Goal: Task Accomplishment & Management: Manage account settings

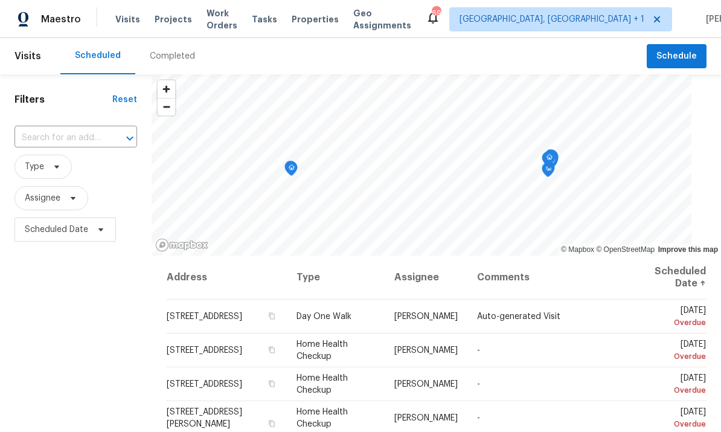
click at [166, 19] on span "Projects" at bounding box center [173, 19] width 37 height 12
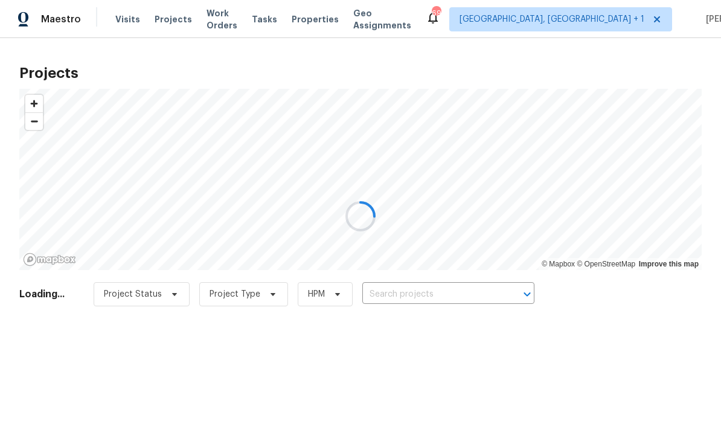
click at [421, 296] on div at bounding box center [360, 216] width 721 height 432
click at [439, 291] on div at bounding box center [360, 216] width 721 height 432
click at [435, 290] on div at bounding box center [360, 216] width 721 height 432
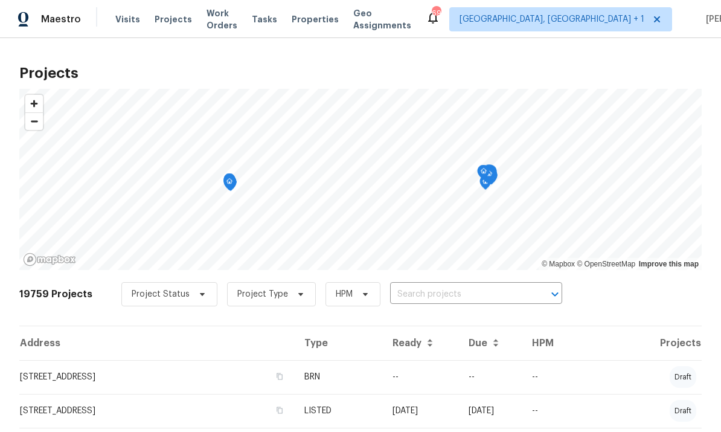
click at [415, 298] on input "text" at bounding box center [459, 294] width 138 height 19
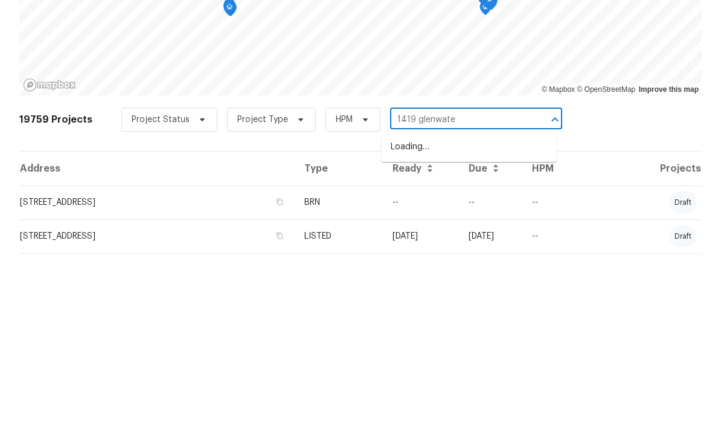
type input "1419 [GEOGRAPHIC_DATA]"
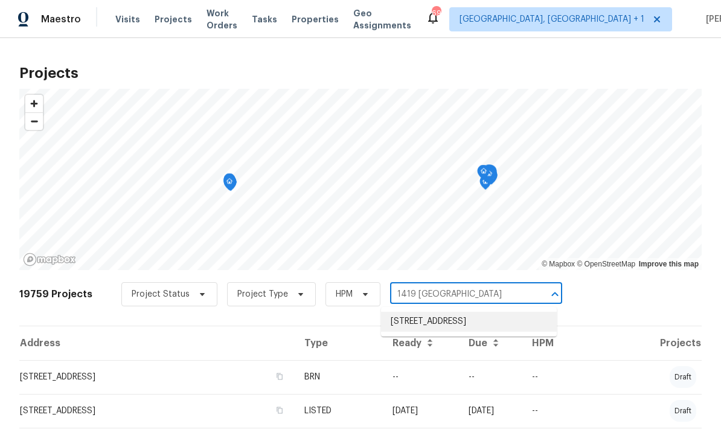
click at [493, 311] on li "[STREET_ADDRESS]" at bounding box center [469, 321] width 176 height 20
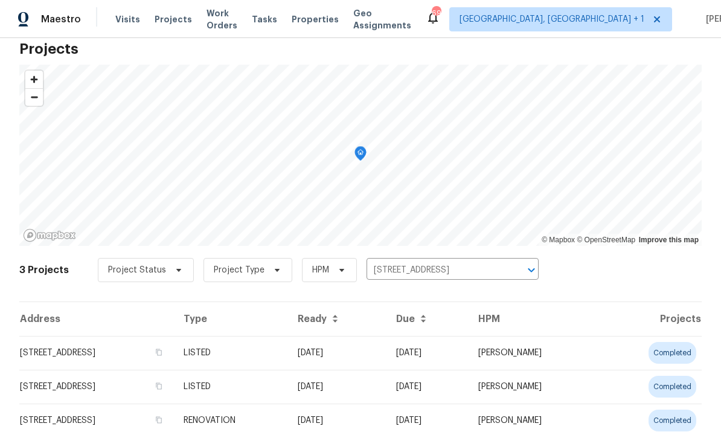
scroll to position [24, 0]
click at [128, 352] on td "[STREET_ADDRESS]" at bounding box center [96, 353] width 155 height 34
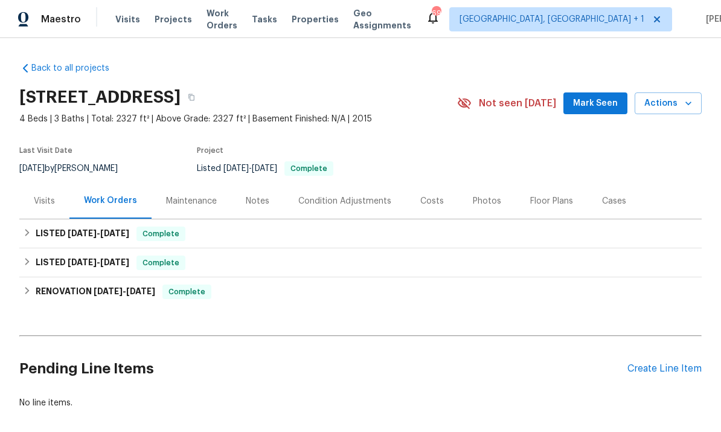
click at [671, 371] on div "Create Line Item" at bounding box center [664, 368] width 74 height 11
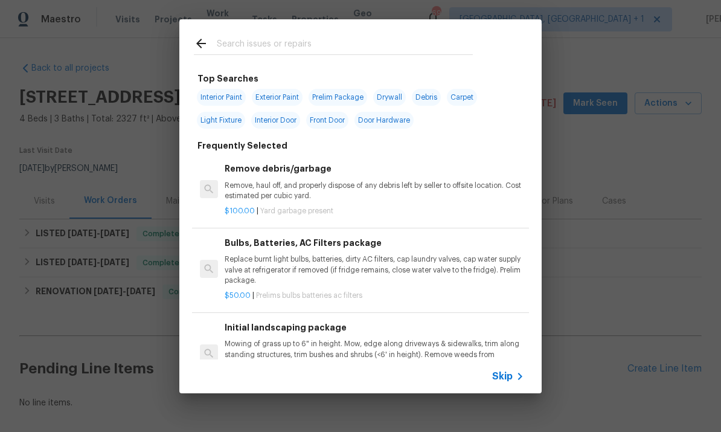
click at [645, 217] on div "Top Searches Interior Paint Exterior Paint Prelim Package Drywall Debris Carpet…" at bounding box center [360, 206] width 721 height 412
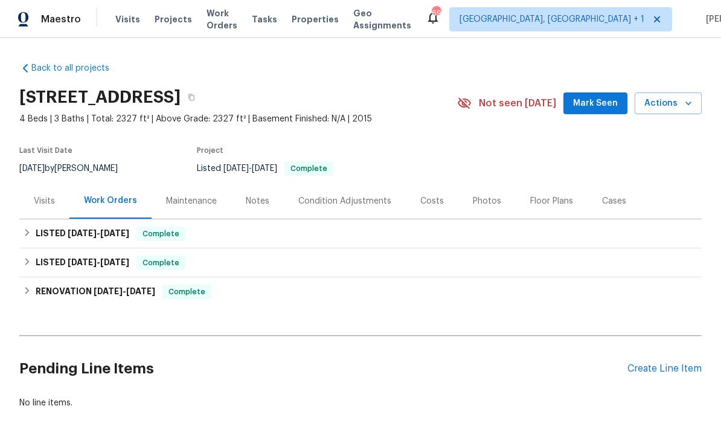
click at [675, 365] on div "Create Line Item" at bounding box center [664, 368] width 74 height 11
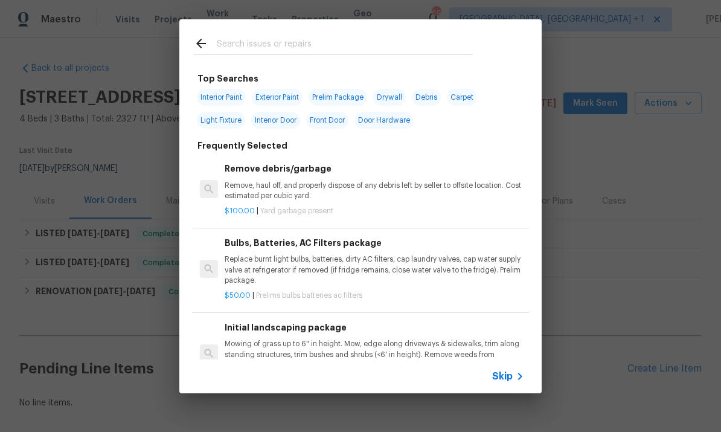
click at [274, 37] on input "text" at bounding box center [345, 45] width 256 height 18
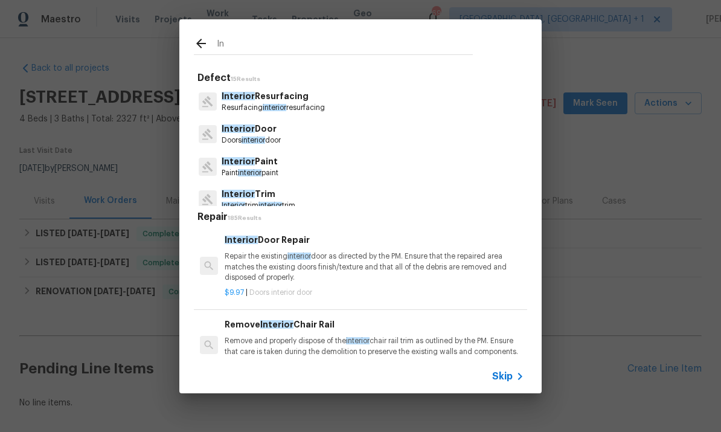
type input "I"
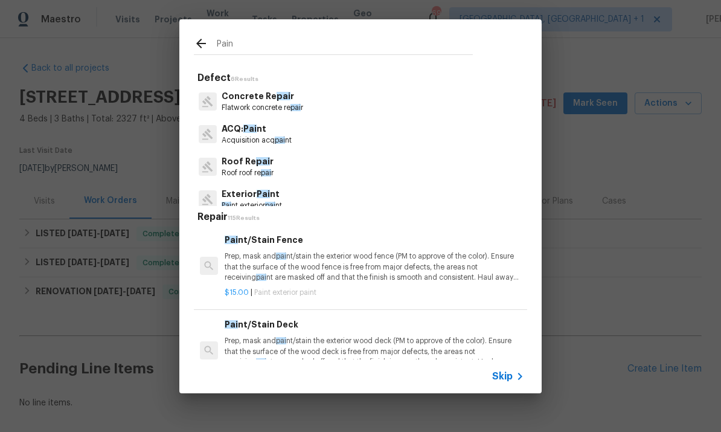
type input "Paint"
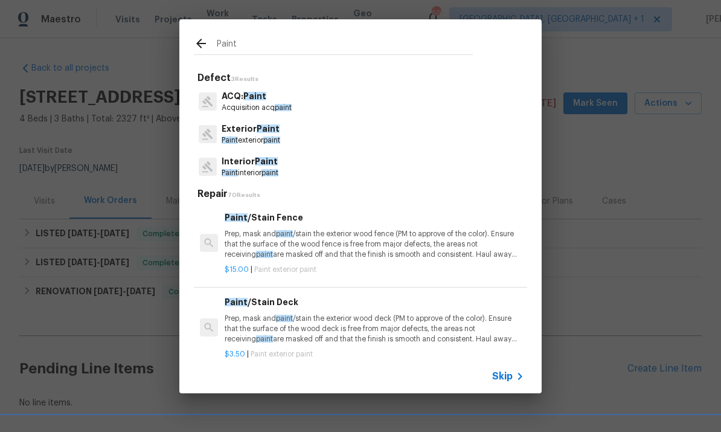
click at [269, 168] on p "Paint interior paint" at bounding box center [250, 173] width 57 height 10
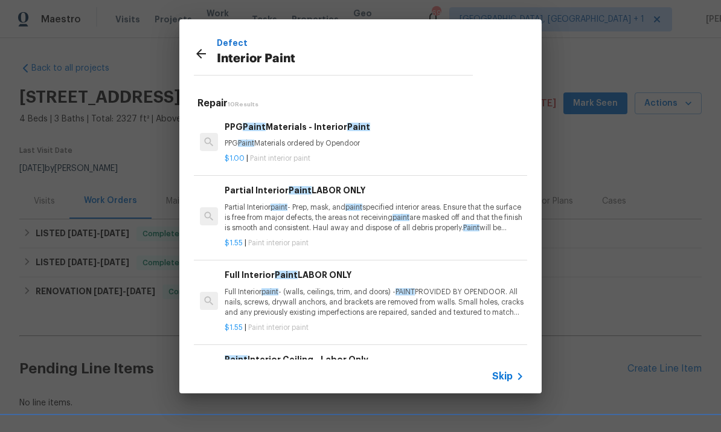
click at [461, 216] on p "Partial Interior paint - Prep, mask, and paint specified interior areas. Ensure…" at bounding box center [374, 217] width 299 height 31
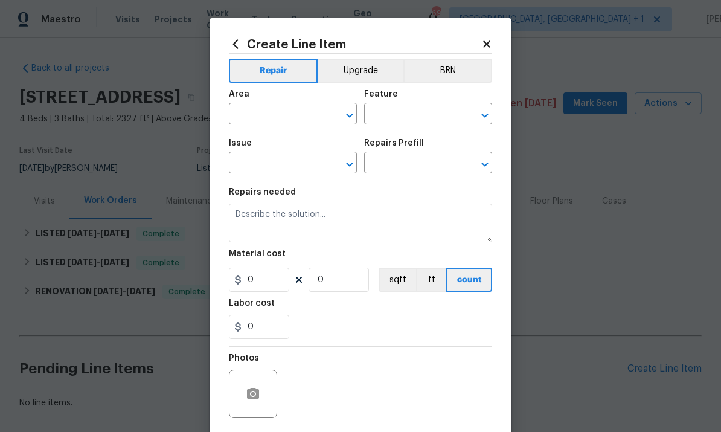
type input "Overall Paint"
type input "Interior Paint"
type input "Partial Interior Paint LABOR ONLY $1.55"
type textarea "Partial Interior paint - Prep, mask, and paint specified interior areas. Ensure…"
type input "1.55"
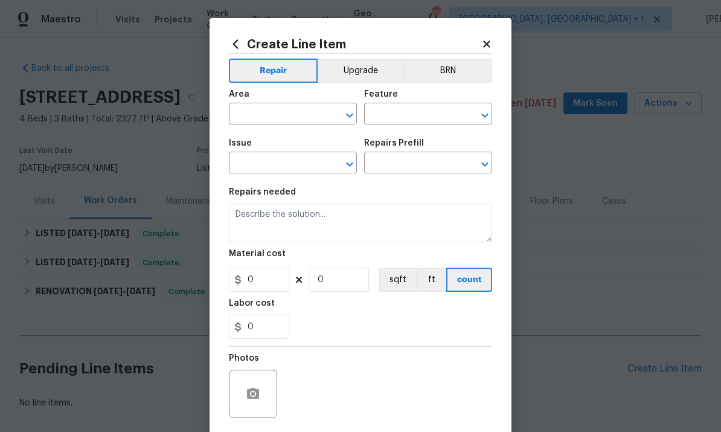
type input "1"
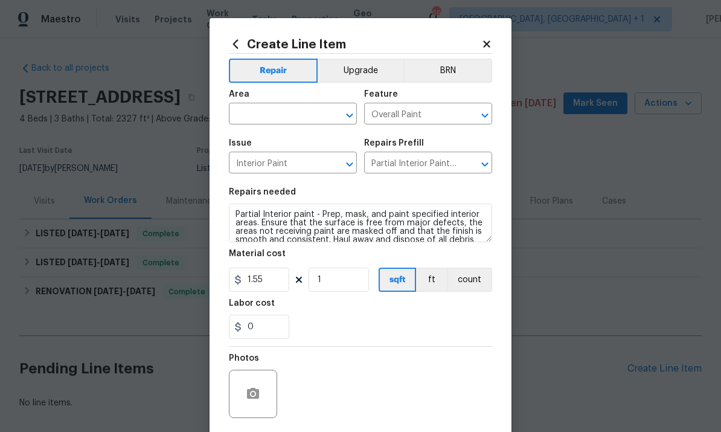
click at [495, 39] on div "Create Line Item Repair Upgrade BRN Area ​ Feature Overall Paint ​ Issue Interi…" at bounding box center [360, 259] width 302 height 483
click at [491, 40] on icon at bounding box center [486, 44] width 11 height 11
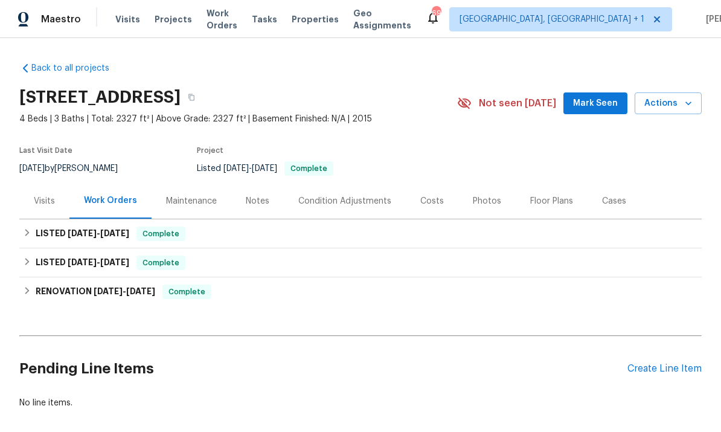
click at [672, 363] on div "Create Line Item" at bounding box center [664, 368] width 74 height 11
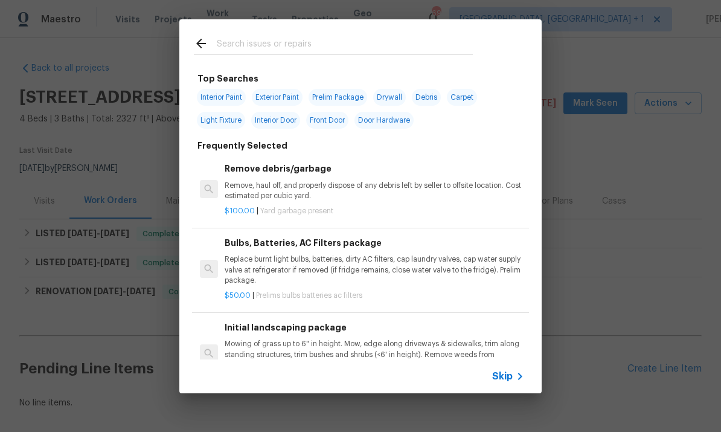
click at [229, 94] on span "Interior Paint" at bounding box center [221, 97] width 49 height 17
type input "Interior Paint"
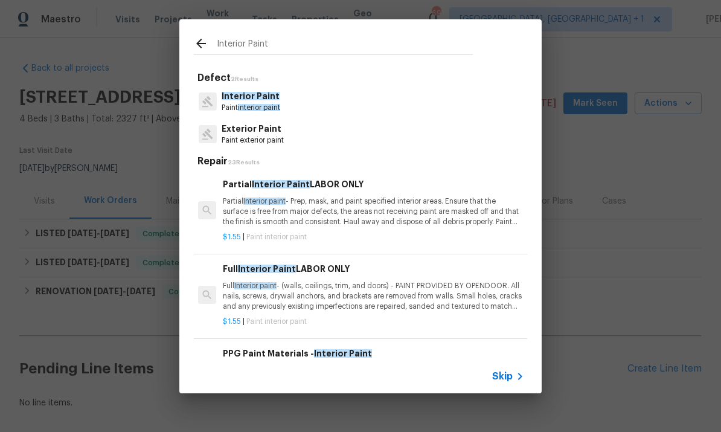
scroll to position [0, 2]
click at [453, 292] on p "Full Interior paint - (walls, ceilings, trim, and doors) - PAINT PROVIDED BY OP…" at bounding box center [372, 296] width 299 height 31
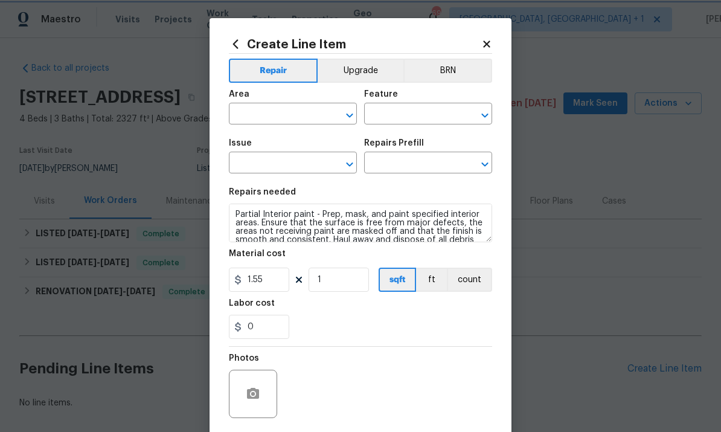
type input "Overall Paint"
type input "Interior Paint"
type input "Full Interior Paint LABOR ONLY $1.55"
type textarea "Full Interior paint - (walls, ceilings, trim, and doors) - PAINT PROVIDED BY OP…"
click at [263, 114] on input "text" at bounding box center [276, 115] width 94 height 19
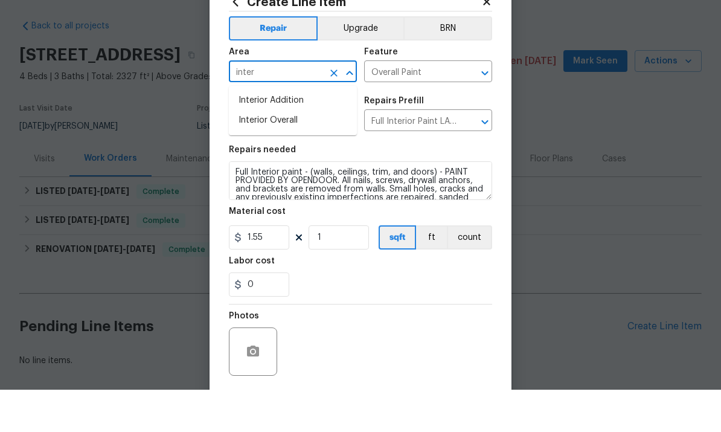
click at [286, 153] on li "Interior Overall" at bounding box center [293, 163] width 128 height 20
type input "Interior Overall"
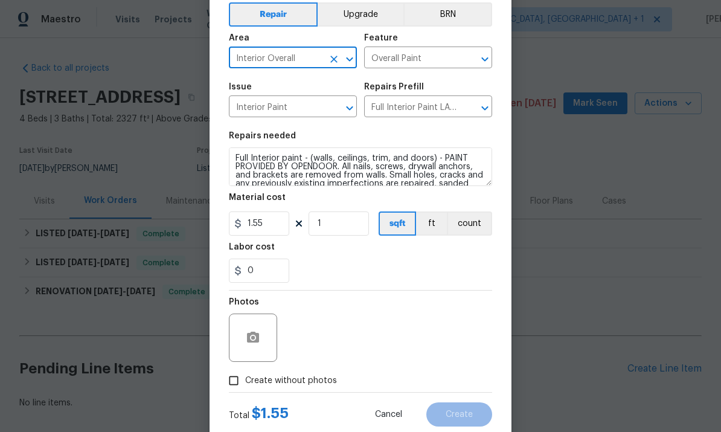
scroll to position [62, 0]
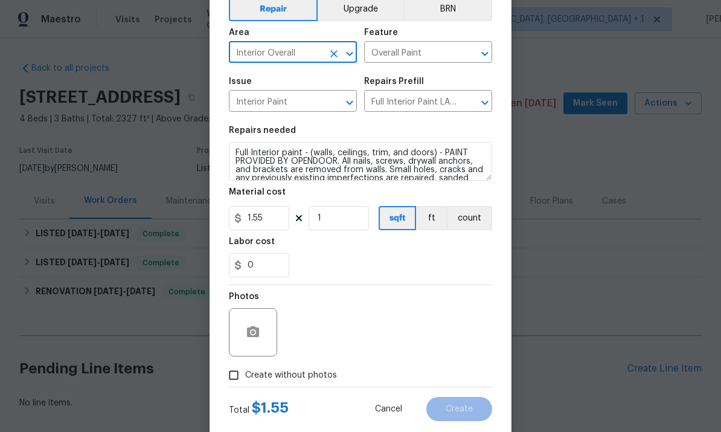
click at [240, 380] on input "Create without photos" at bounding box center [233, 374] width 23 height 23
checkbox input "true"
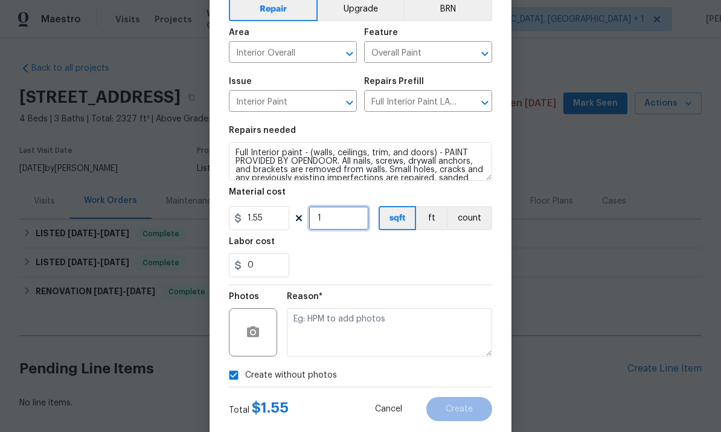
click at [345, 223] on input "1" at bounding box center [338, 218] width 60 height 24
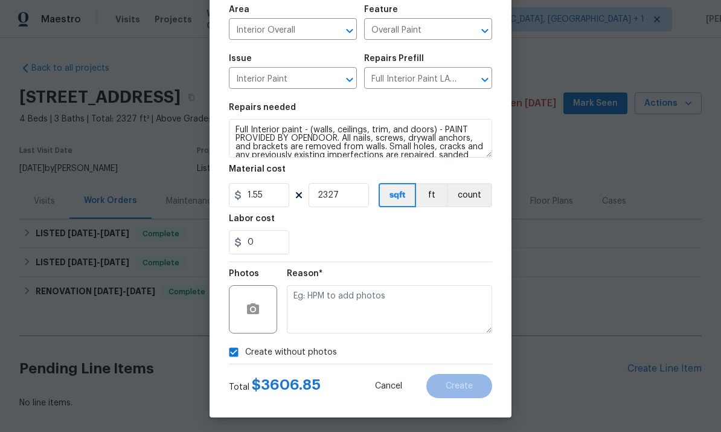
scroll to position [89, 0]
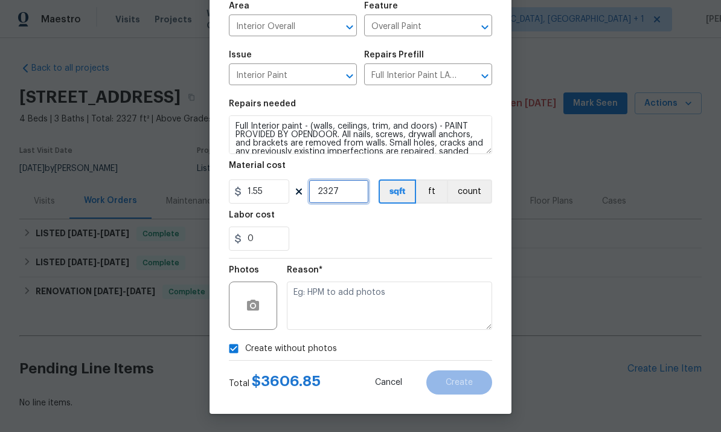
type input "2327"
click at [480, 225] on div "Labor cost" at bounding box center [360, 219] width 263 height 16
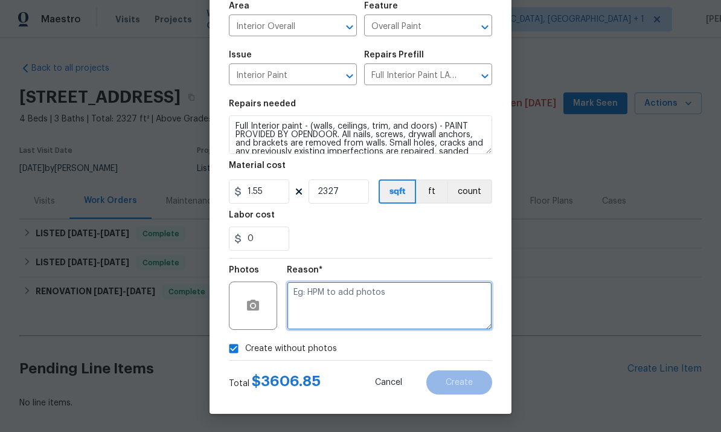
click at [327, 298] on textarea at bounding box center [389, 305] width 205 height 48
type textarea "To come"
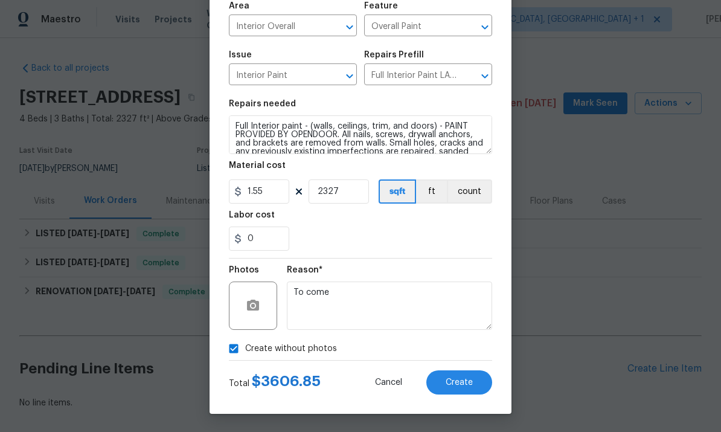
click at [465, 380] on span "Create" at bounding box center [458, 382] width 27 height 9
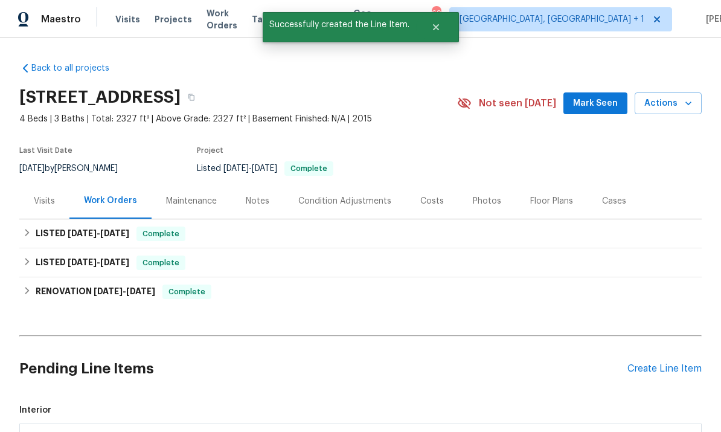
click at [662, 363] on div "Create Line Item" at bounding box center [664, 368] width 74 height 11
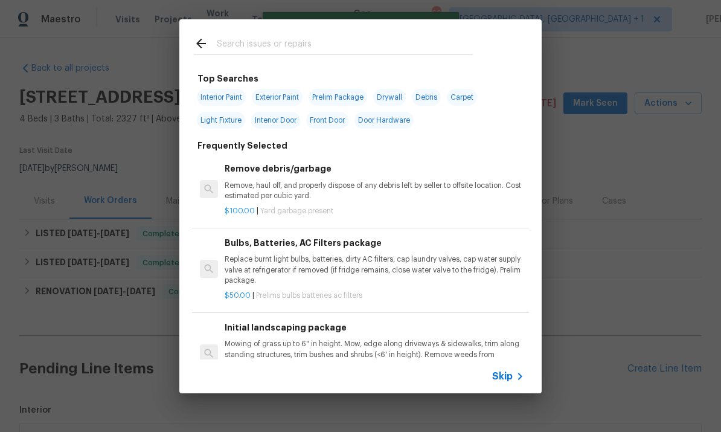
click at [266, 43] on input "text" at bounding box center [345, 45] width 256 height 18
type input "G"
type input "Flooring"
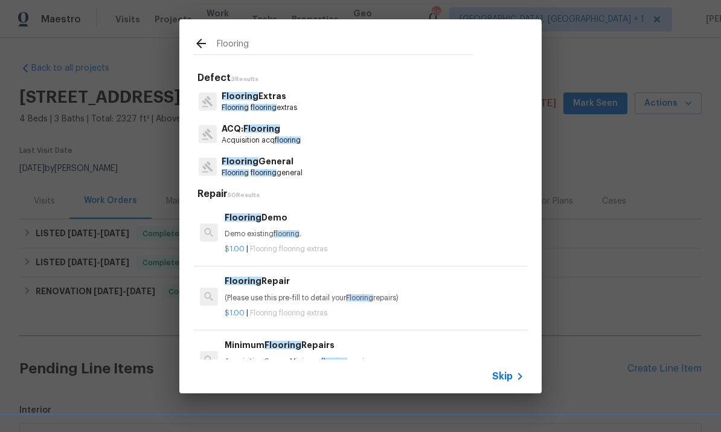
click at [272, 163] on p "Flooring General" at bounding box center [262, 161] width 81 height 13
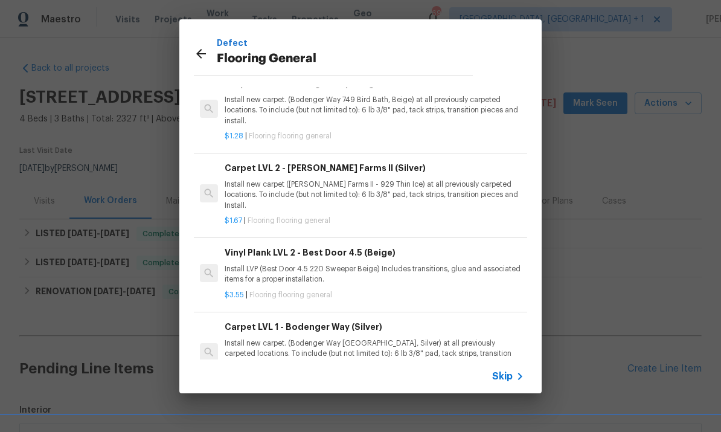
scroll to position [31, 0]
click at [385, 339] on p "Install new carpet. (Bodenger Way [GEOGRAPHIC_DATA], Silver) at all previously …" at bounding box center [374, 354] width 299 height 31
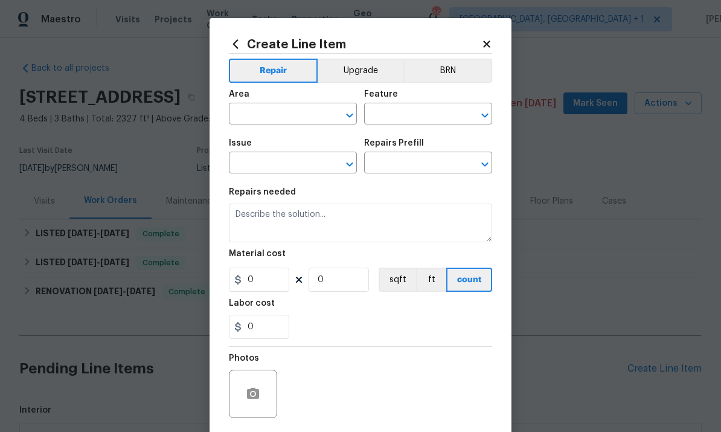
type input "Overall Flooring"
type input "Flooring General"
type input "Carpet LVL 1 - Bodenger Way (Silver) $1.28"
type textarea "Install new carpet. (Bodenger Way [GEOGRAPHIC_DATA], Silver) at all previously …"
type input "1.28"
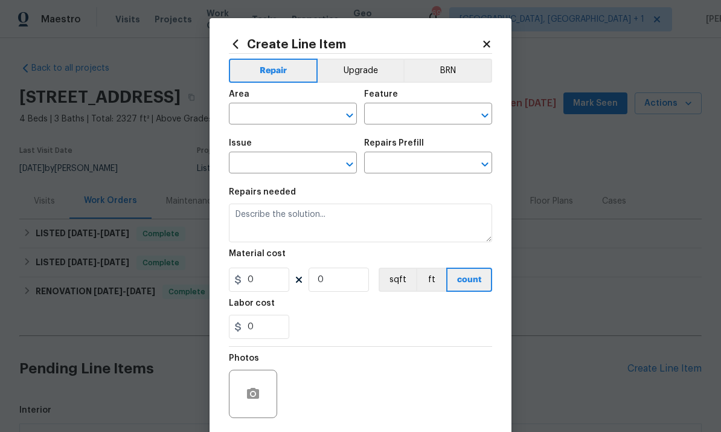
type input "1"
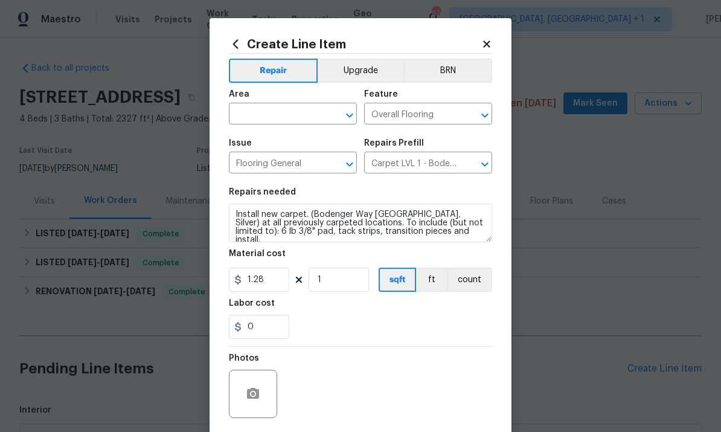
click at [270, 120] on input "text" at bounding box center [276, 115] width 94 height 19
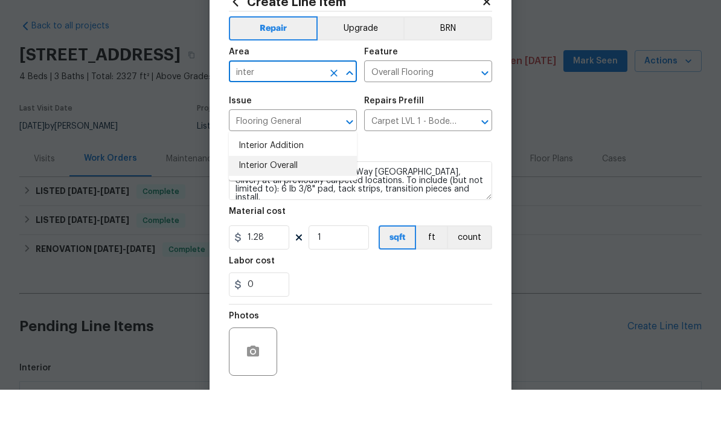
click at [281, 198] on li "Interior Overall" at bounding box center [293, 208] width 128 height 20
type input "Interior Overall"
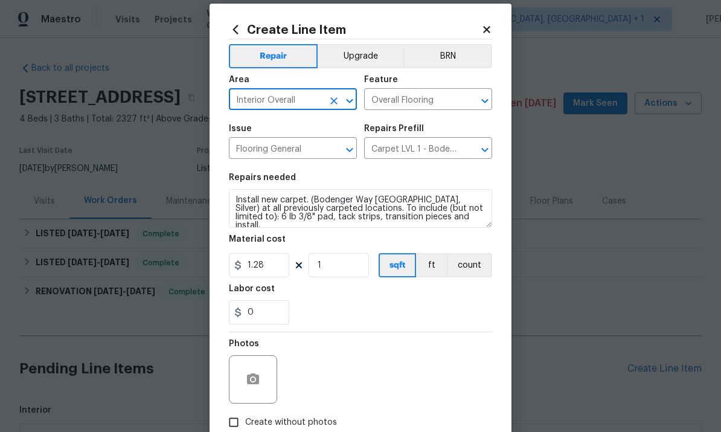
scroll to position [15, 0]
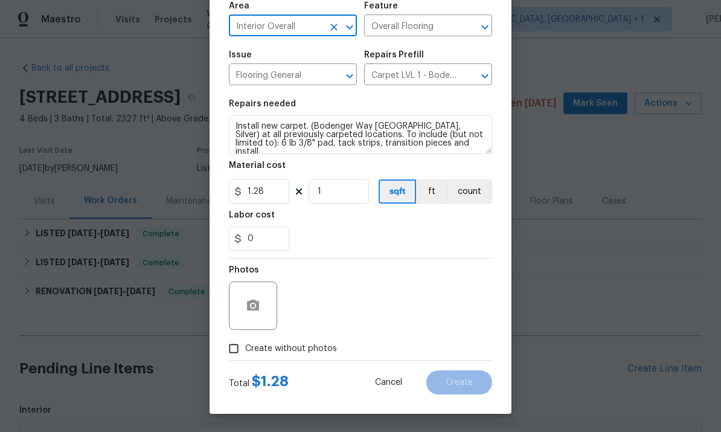
click at [233, 355] on input "Create without photos" at bounding box center [233, 348] width 23 height 23
checkbox input "true"
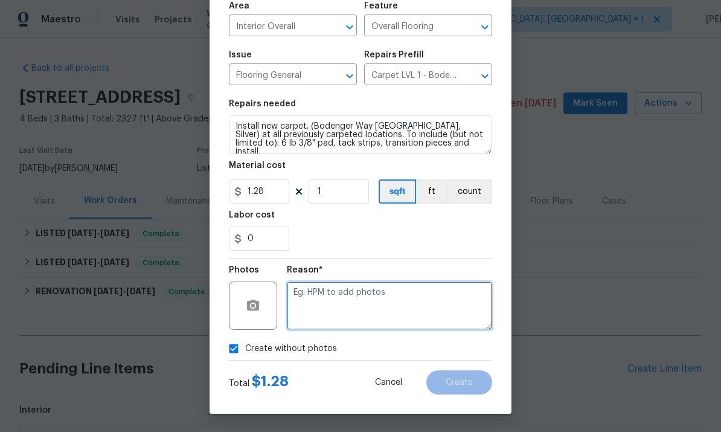
click at [365, 296] on textarea at bounding box center [389, 305] width 205 height 48
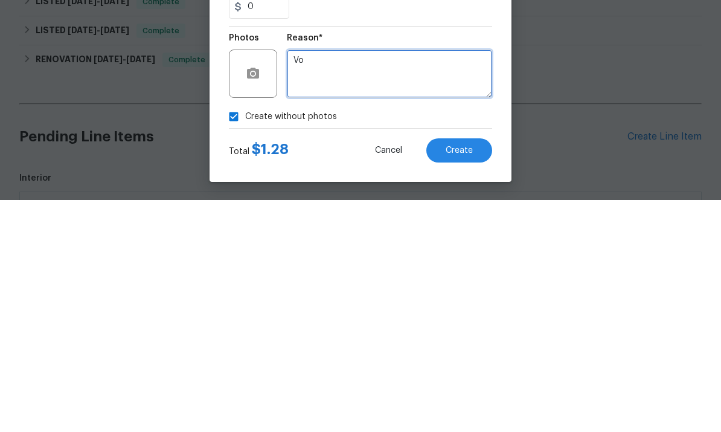
type textarea "V"
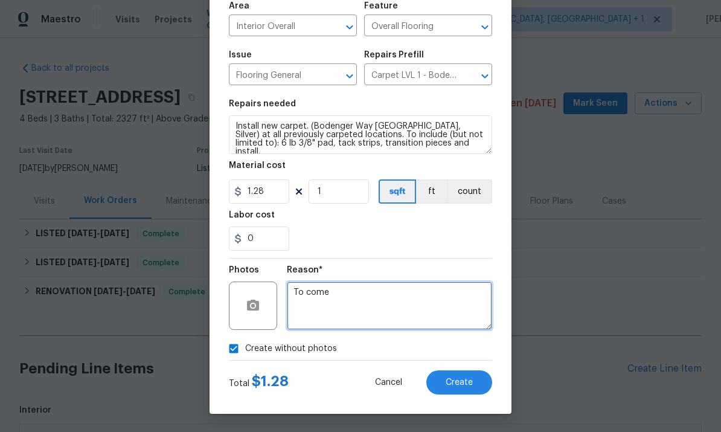
type textarea "To come"
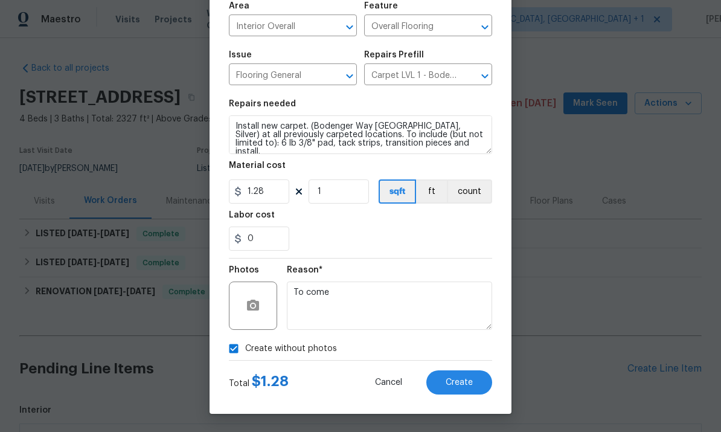
click at [458, 381] on span "Create" at bounding box center [458, 382] width 27 height 9
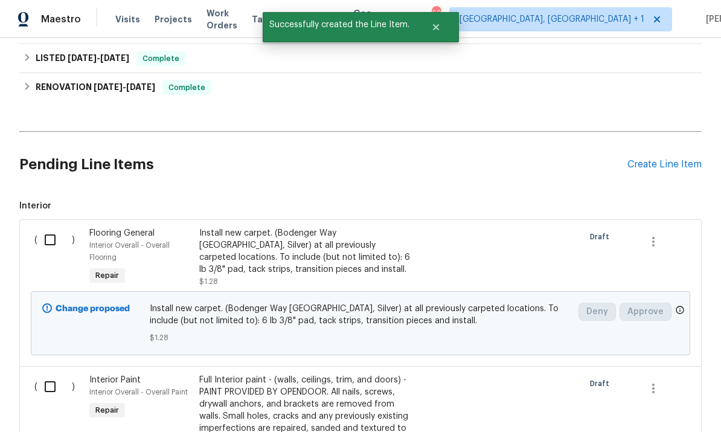
scroll to position [208, 0]
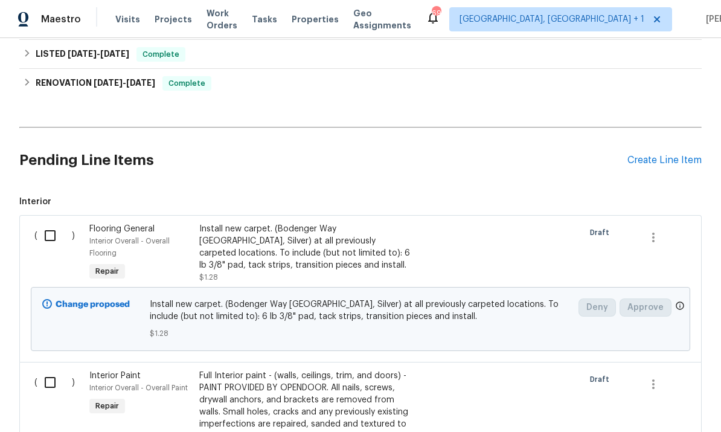
click at [337, 223] on div "Install new carpet. (Bodenger Way [GEOGRAPHIC_DATA], Silver) at all previously …" at bounding box center [305, 247] width 212 height 48
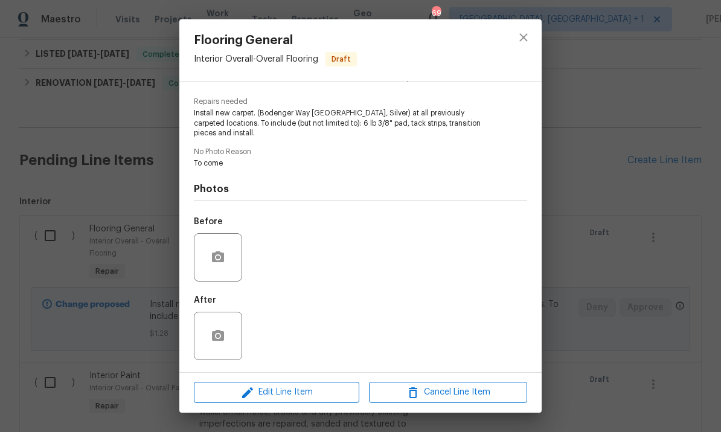
scroll to position [116, 0]
click at [318, 392] on span "Edit Line Item" at bounding box center [276, 391] width 158 height 15
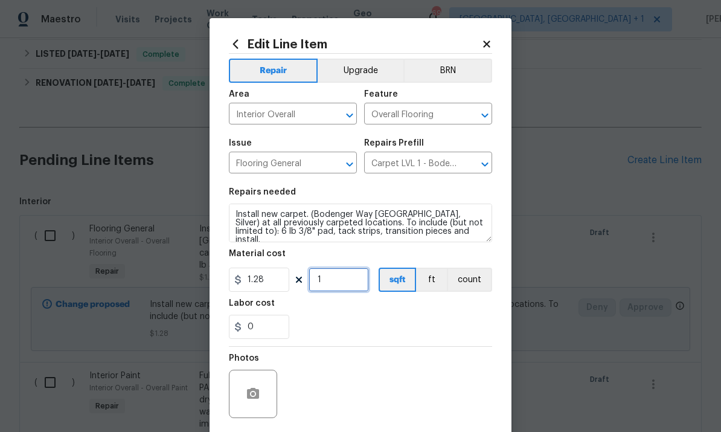
click at [334, 285] on input "1" at bounding box center [338, 279] width 60 height 24
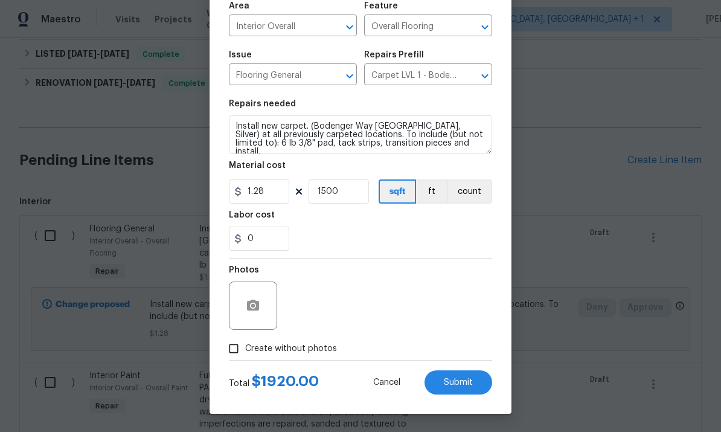
scroll to position [91, 0]
click at [348, 187] on input "1500" at bounding box center [338, 191] width 60 height 24
type input "1400"
click at [236, 352] on input "Create without photos" at bounding box center [233, 348] width 23 height 23
checkbox input "true"
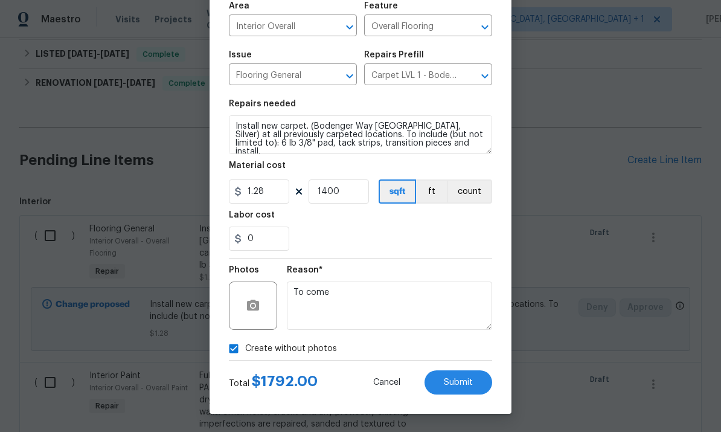
click at [466, 381] on span "Submit" at bounding box center [458, 382] width 29 height 9
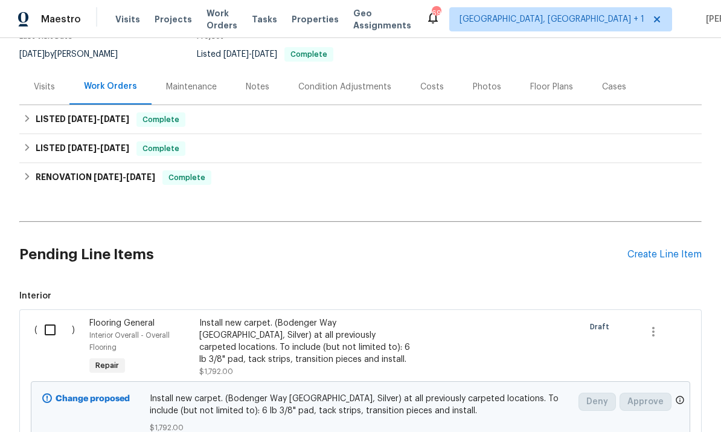
scroll to position [145, 0]
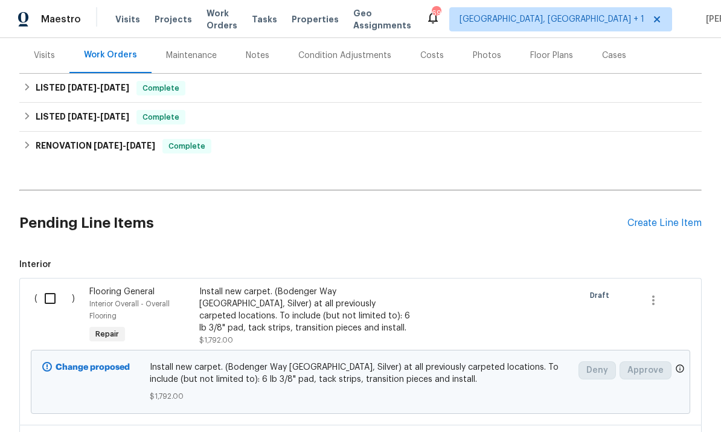
click at [43, 285] on input "checkbox" at bounding box center [54, 297] width 34 height 25
checkbox input "true"
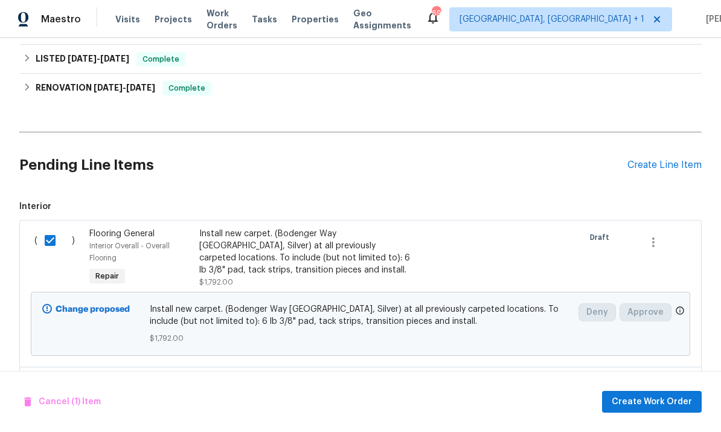
scroll to position [223, 0]
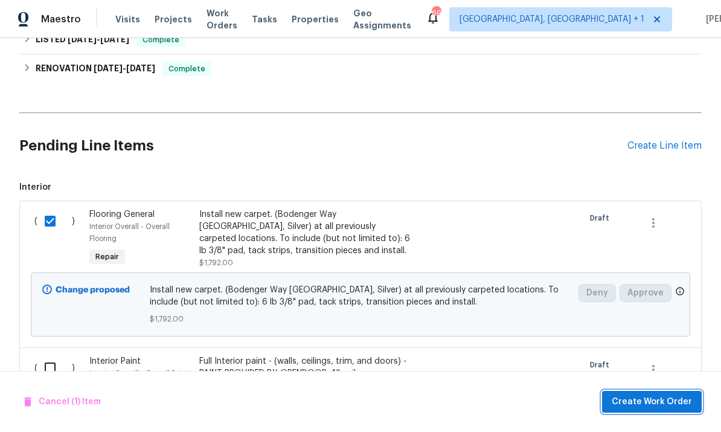
click at [649, 406] on span "Create Work Order" at bounding box center [651, 401] width 80 height 15
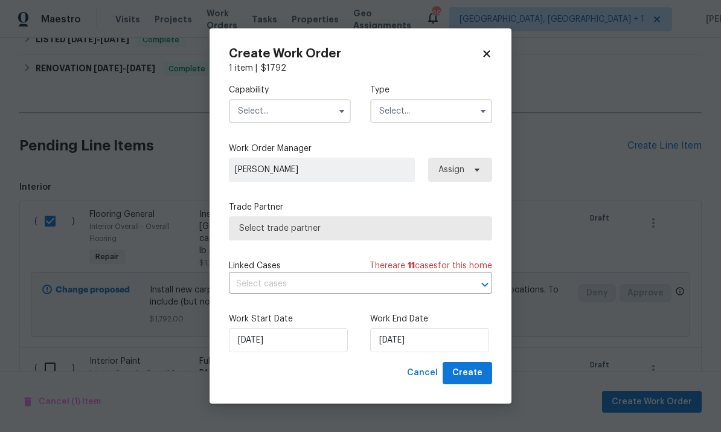
click at [341, 110] on icon "button" at bounding box center [341, 111] width 5 height 3
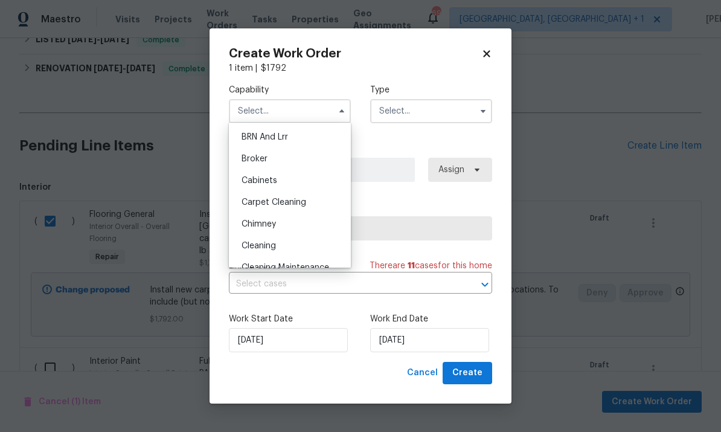
scroll to position [74, 0]
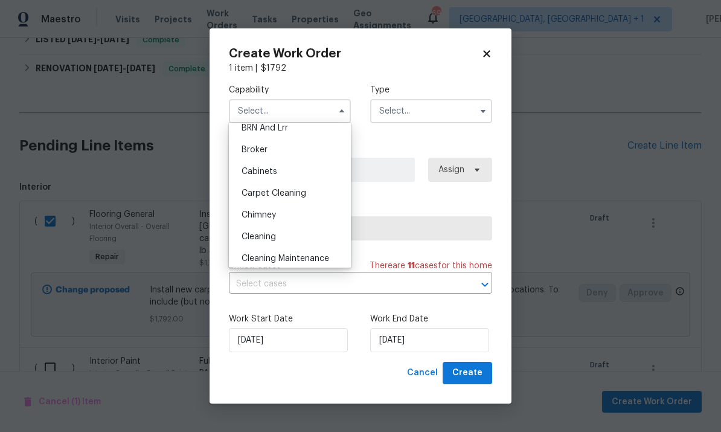
click at [319, 234] on div "Cleaning" at bounding box center [290, 237] width 116 height 22
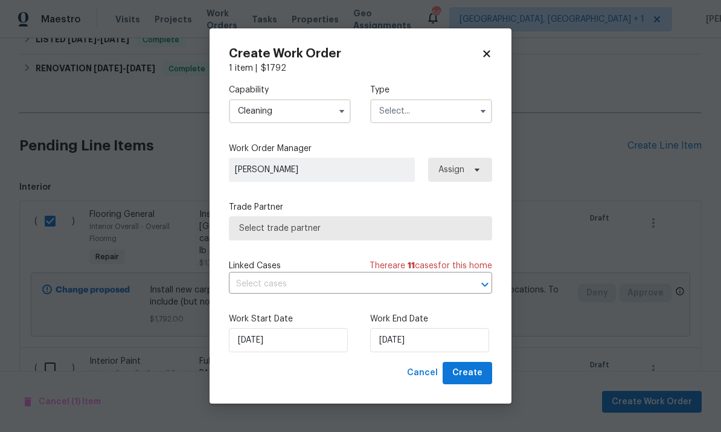
click at [332, 112] on input "Cleaning" at bounding box center [290, 111] width 122 height 24
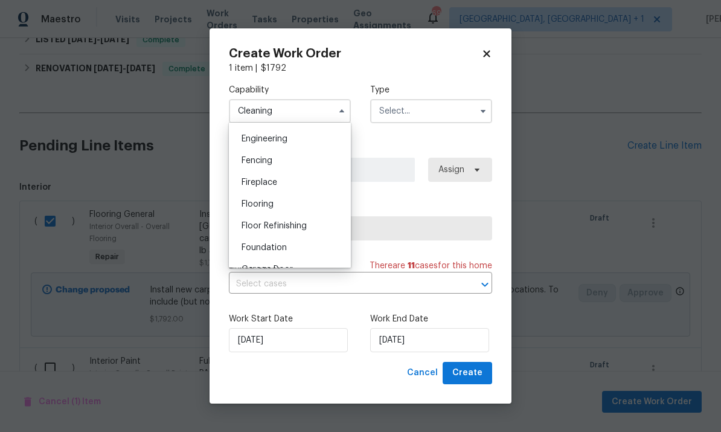
scroll to position [413, 0]
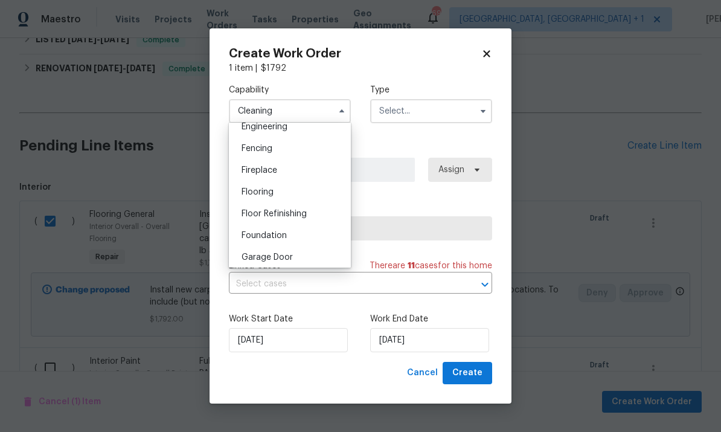
click at [283, 193] on div "Flooring" at bounding box center [290, 192] width 116 height 22
type input "Flooring"
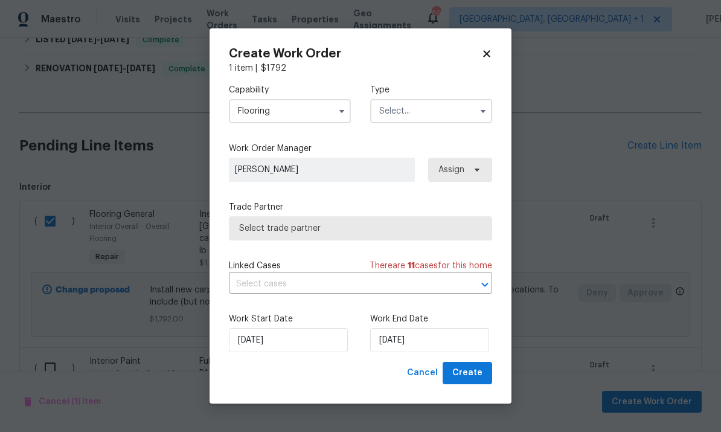
click at [472, 109] on input "text" at bounding box center [431, 111] width 122 height 24
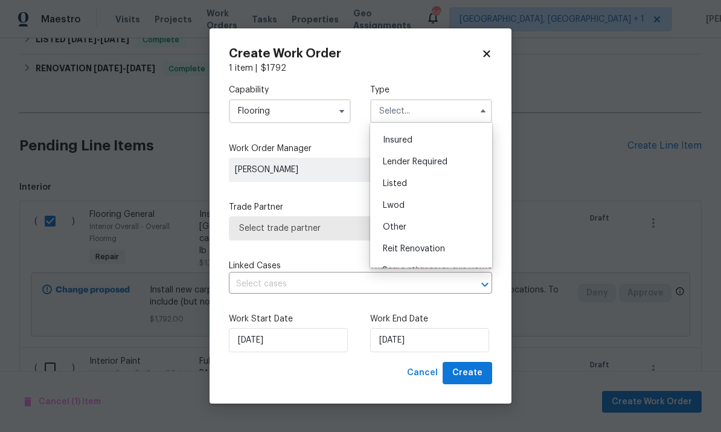
scroll to position [56, 0]
click at [428, 189] on div "Listed" at bounding box center [431, 190] width 116 height 22
type input "Listed"
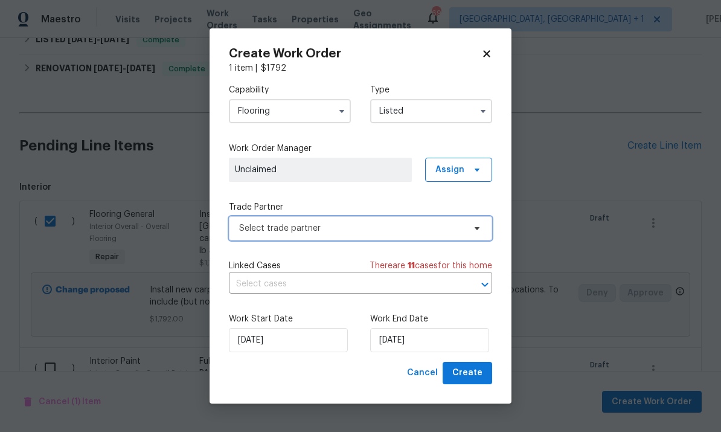
click at [474, 233] on span "Select trade partner" at bounding box center [360, 228] width 263 height 24
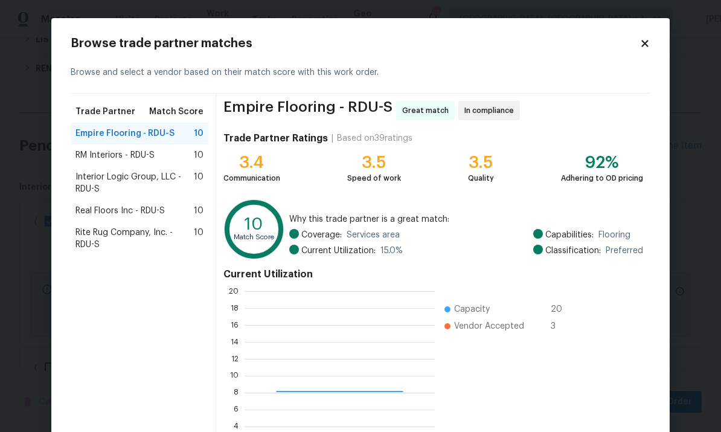
scroll to position [169, 190]
click at [157, 236] on span "Rite Rug Company, Inc. - RDU-S" at bounding box center [134, 238] width 118 height 24
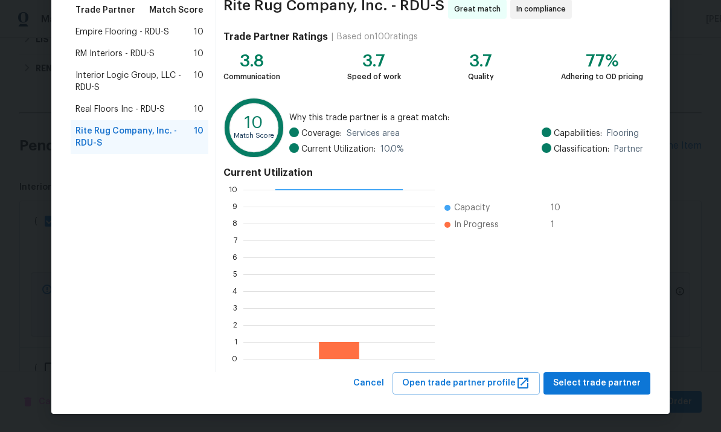
scroll to position [101, 0]
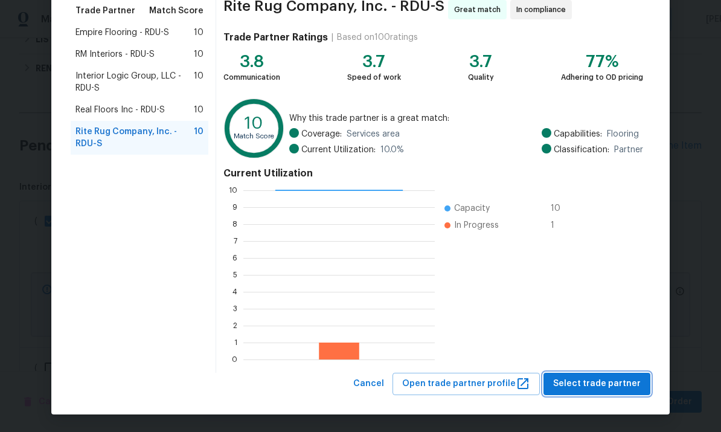
click at [602, 381] on span "Select trade partner" at bounding box center [597, 383] width 88 height 15
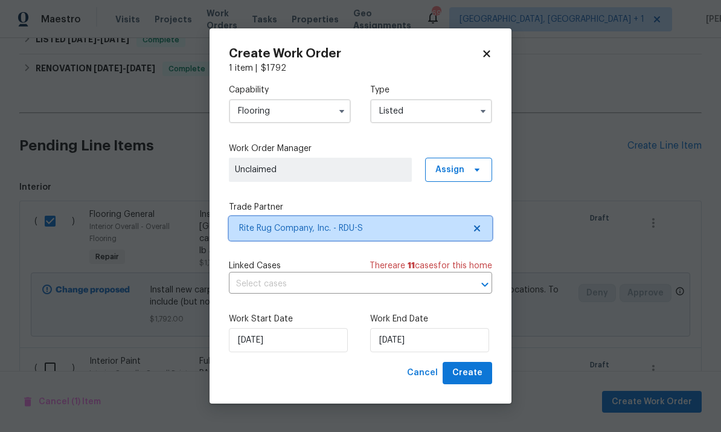
scroll to position [0, 0]
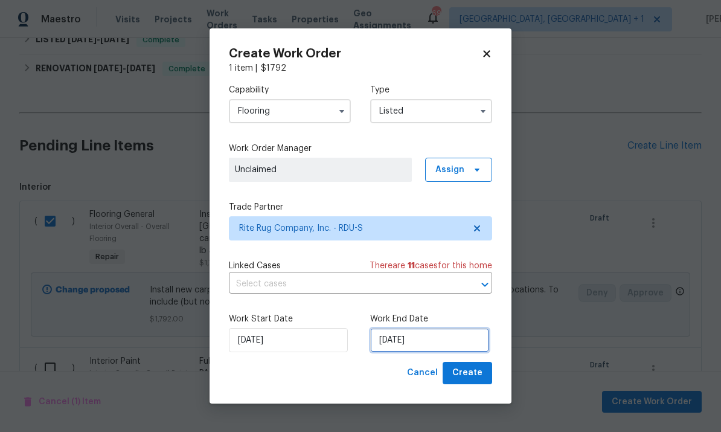
click at [453, 344] on input "[DATE]" at bounding box center [429, 340] width 119 height 24
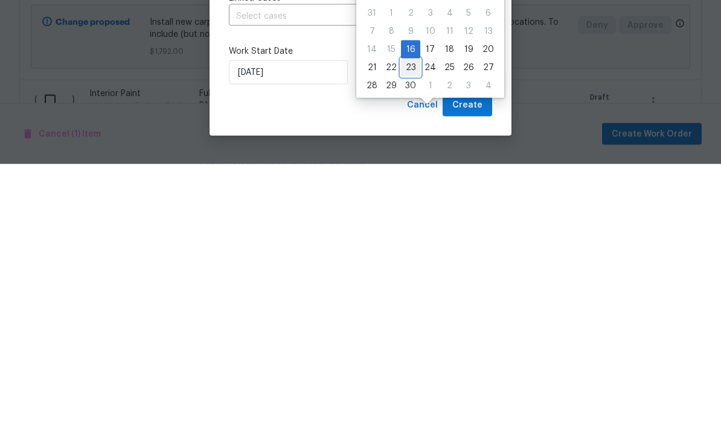
click at [411, 327] on div "23" at bounding box center [410, 335] width 19 height 17
type input "[DATE]"
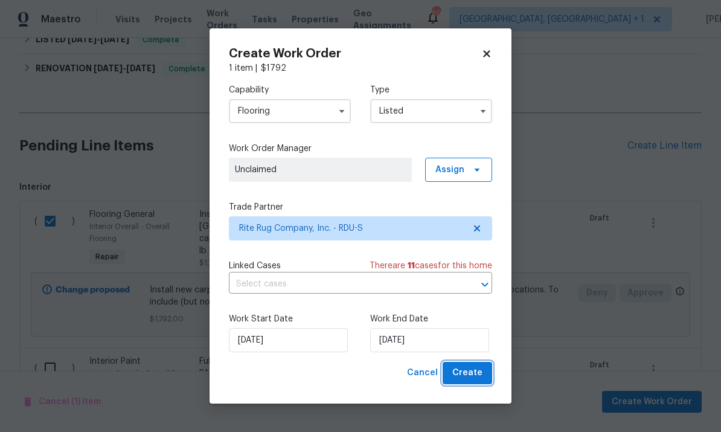
click at [472, 368] on span "Create" at bounding box center [467, 372] width 30 height 15
checkbox input "false"
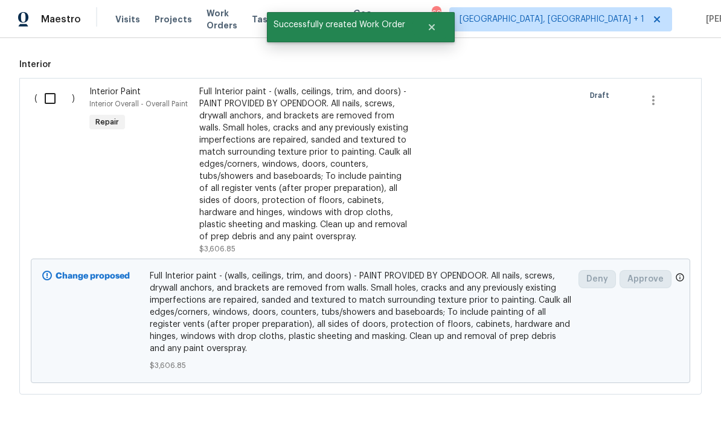
scroll to position [374, 0]
click at [57, 86] on input "checkbox" at bounding box center [54, 98] width 34 height 25
checkbox input "true"
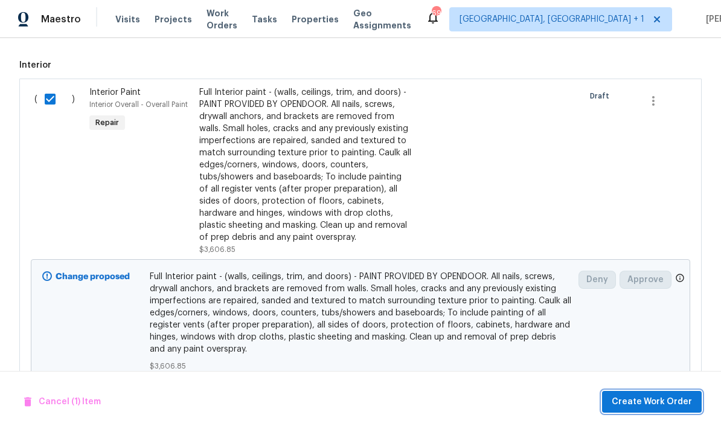
click at [658, 406] on span "Create Work Order" at bounding box center [651, 401] width 80 height 15
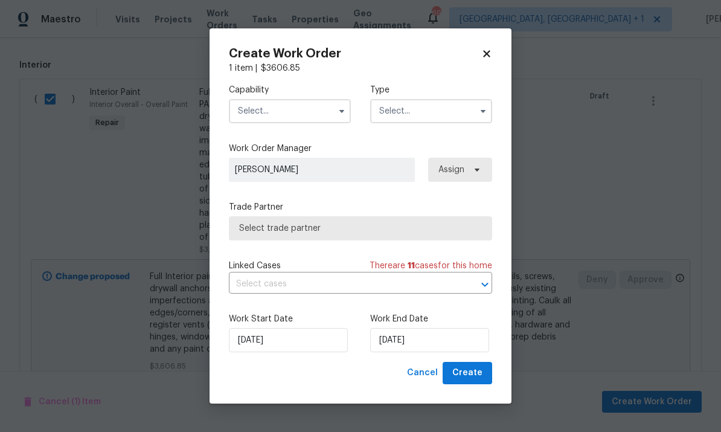
click at [323, 111] on input "text" at bounding box center [290, 111] width 122 height 24
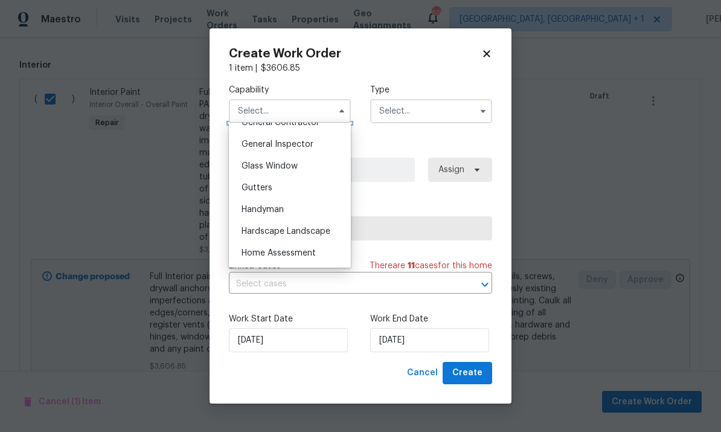
scroll to position [563, 0]
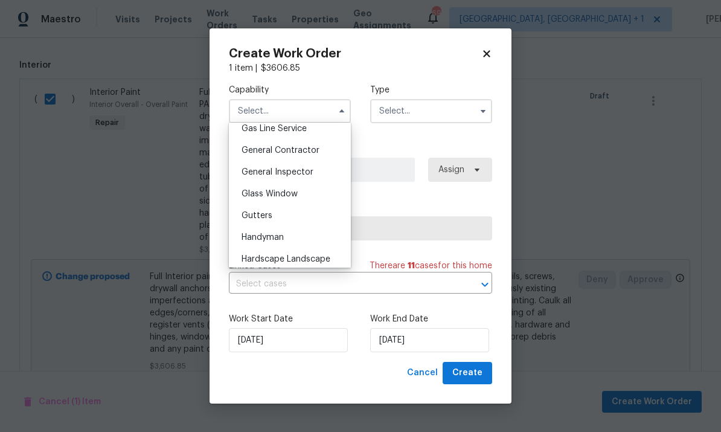
click at [312, 148] on span "General Contractor" at bounding box center [280, 150] width 78 height 8
type input "General Contractor"
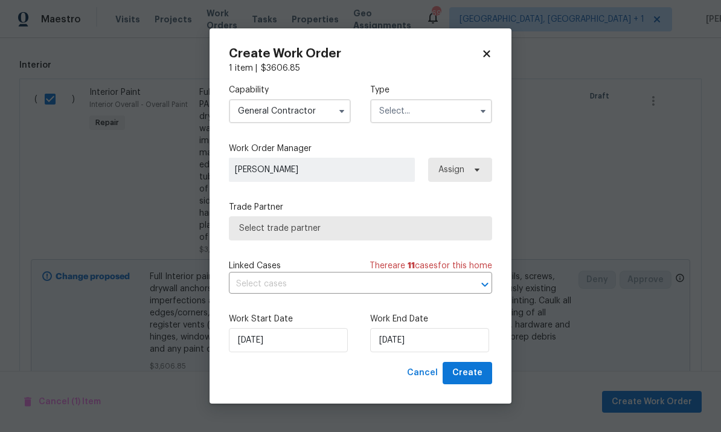
click at [479, 109] on icon "button" at bounding box center [483, 111] width 10 height 10
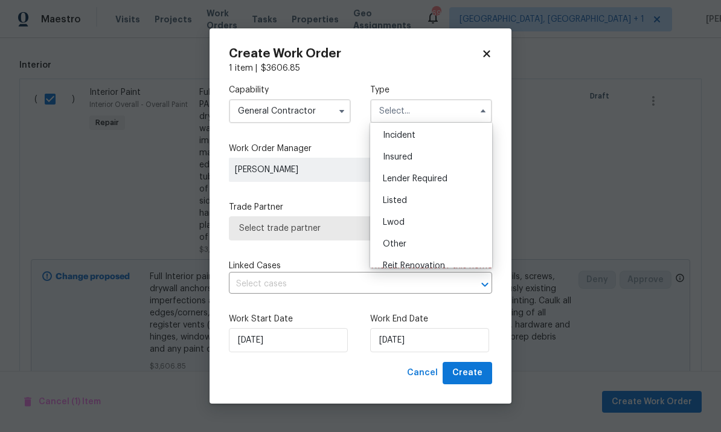
scroll to position [38, 0]
click at [423, 206] on div "Listed" at bounding box center [431, 207] width 116 height 22
type input "Listed"
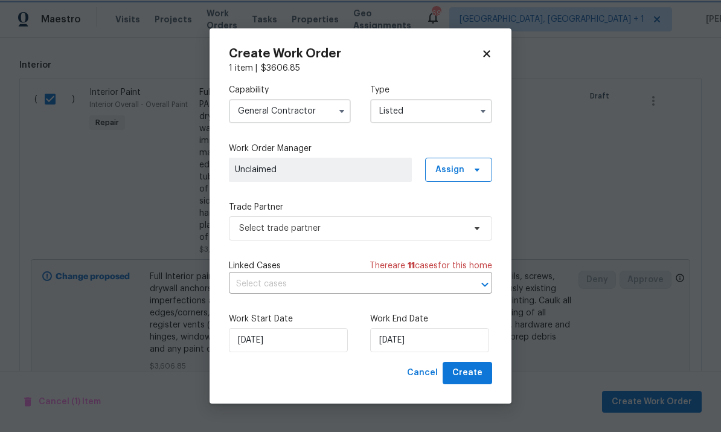
scroll to position [0, 0]
click at [477, 228] on icon at bounding box center [476, 228] width 5 height 3
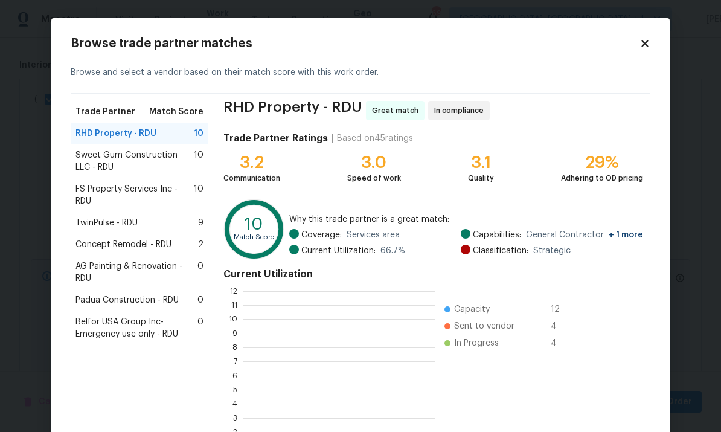
scroll to position [169, 191]
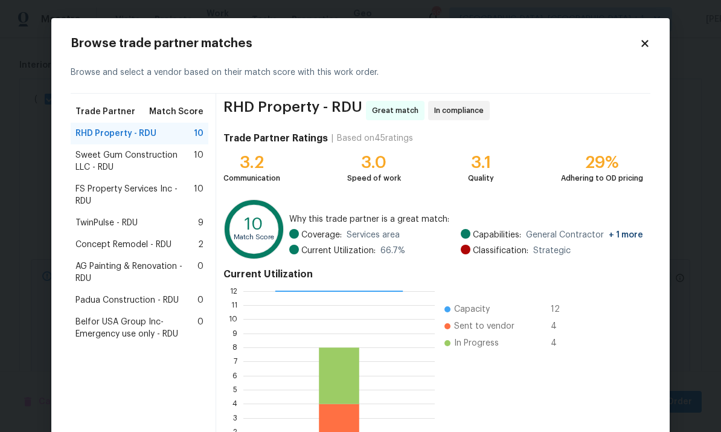
click at [165, 188] on span "FS Property Services Inc - RDU" at bounding box center [134, 195] width 118 height 24
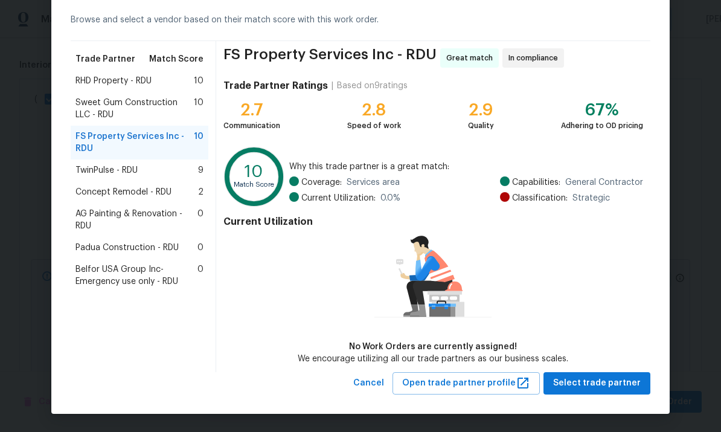
scroll to position [52, 0]
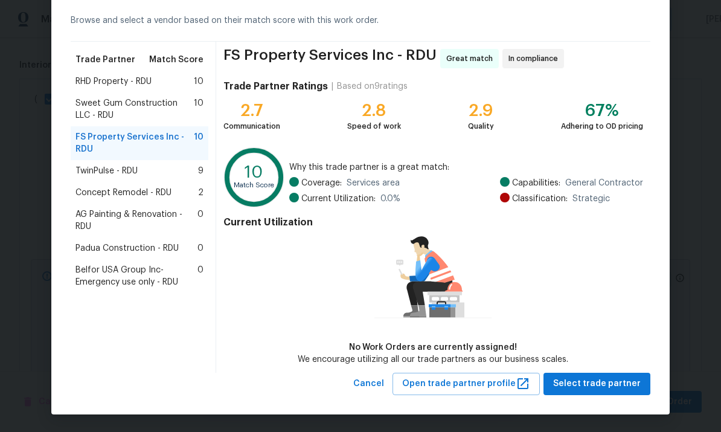
click at [126, 167] on span "TwinPulse - RDU" at bounding box center [106, 171] width 62 height 12
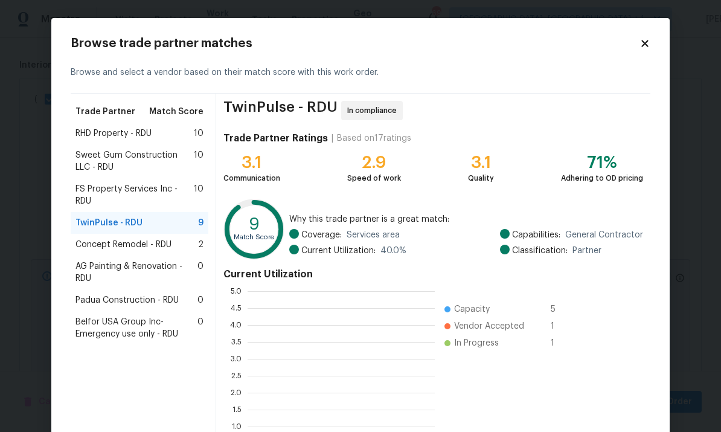
scroll to position [169, 187]
click at [140, 185] on span "FS Property Services Inc - RDU" at bounding box center [134, 195] width 118 height 24
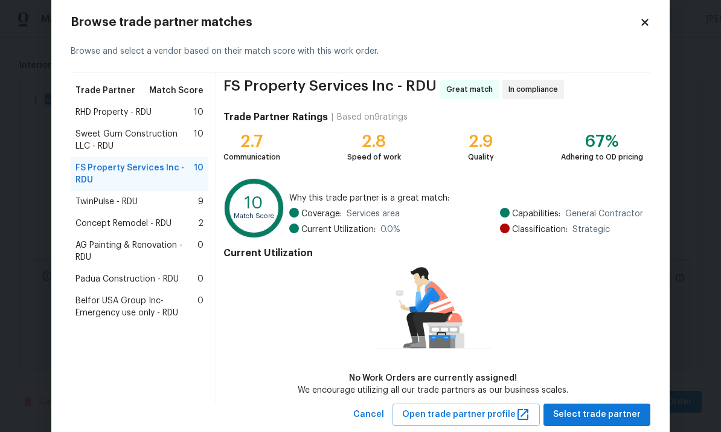
scroll to position [19, 0]
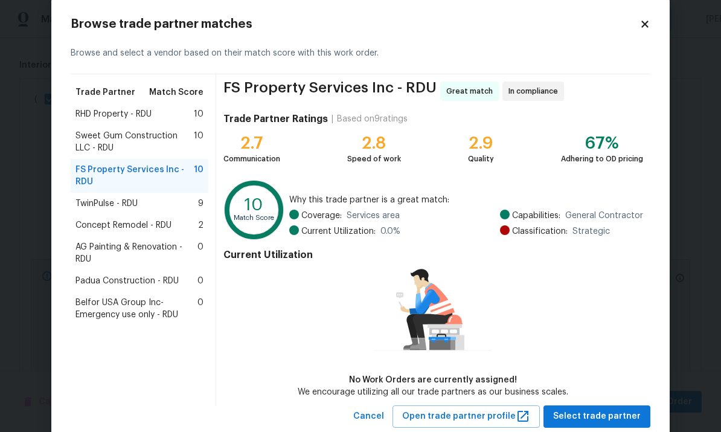
click at [133, 199] on span "TwinPulse - RDU" at bounding box center [106, 203] width 62 height 12
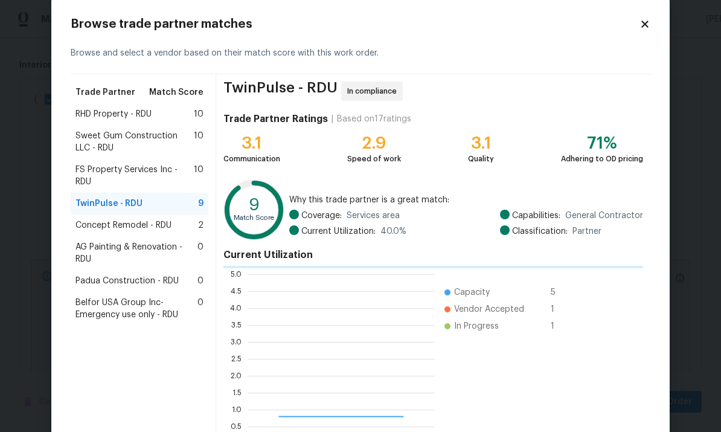
scroll to position [169, 187]
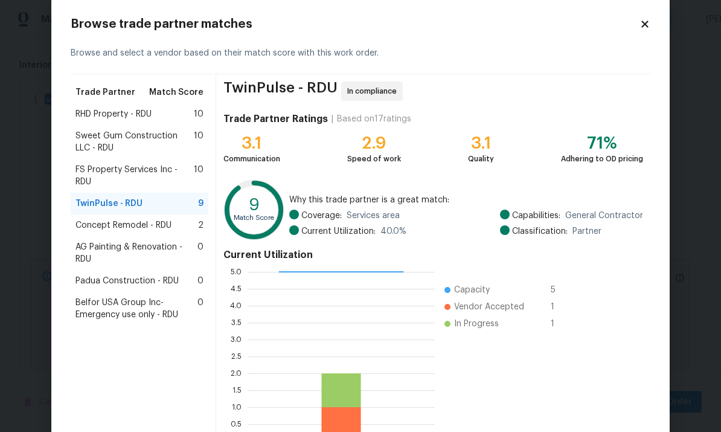
click at [137, 171] on span "FS Property Services Inc - RDU" at bounding box center [134, 176] width 118 height 24
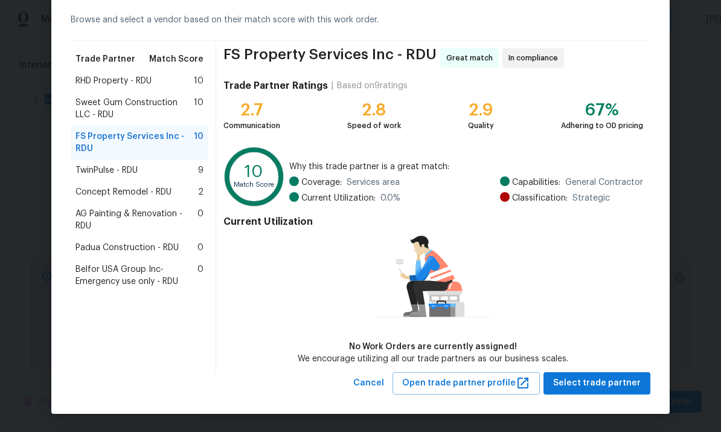
scroll to position [52, 0]
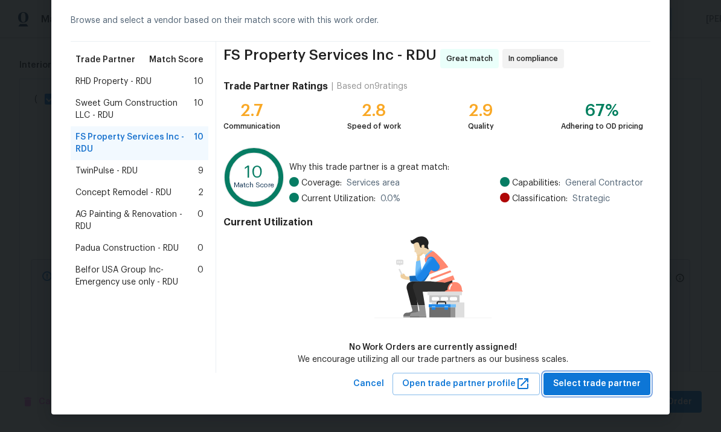
click at [604, 384] on span "Select trade partner" at bounding box center [597, 383] width 88 height 15
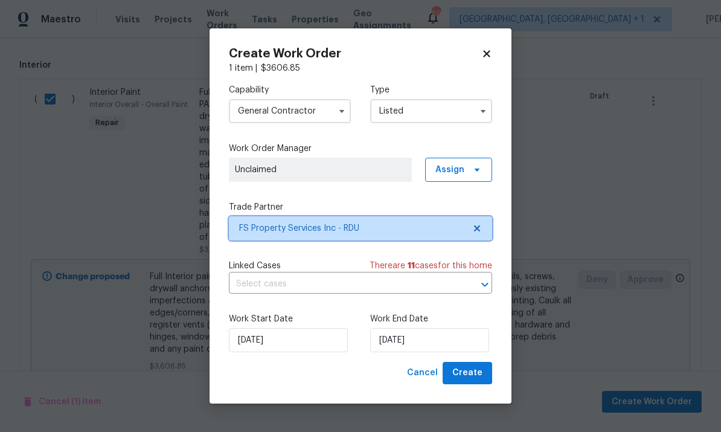
scroll to position [0, 0]
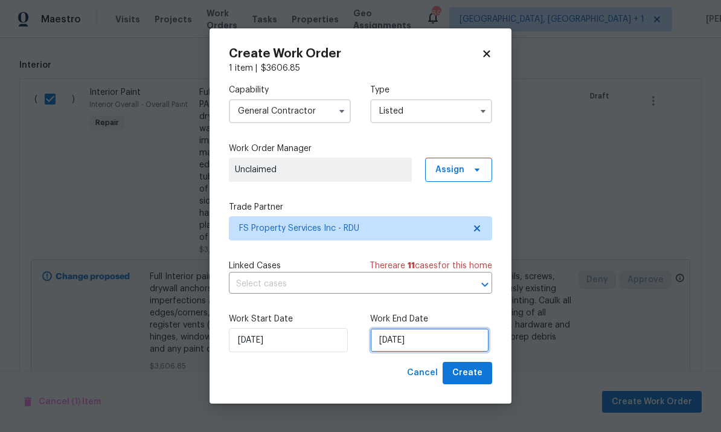
click at [427, 342] on input "[DATE]" at bounding box center [429, 340] width 119 height 24
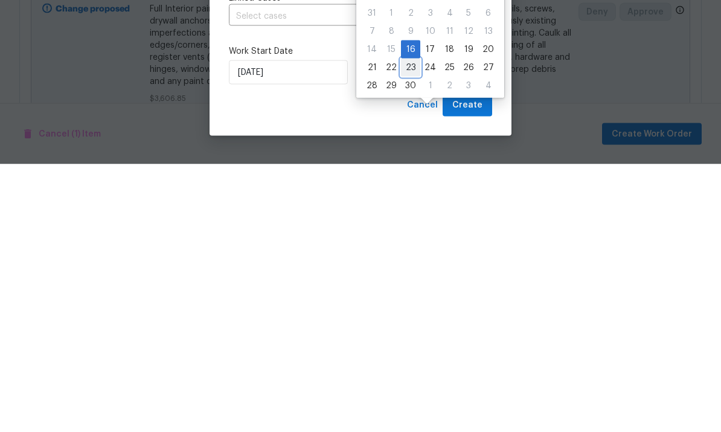
click at [412, 327] on div "23" at bounding box center [410, 335] width 19 height 17
type input "[DATE]"
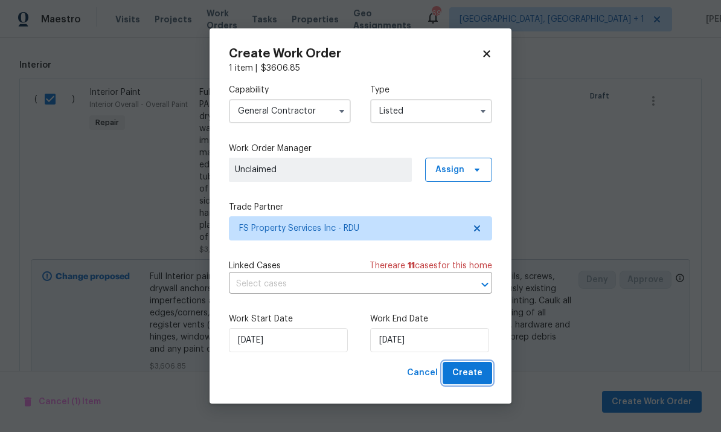
click at [467, 369] on span "Create" at bounding box center [467, 372] width 30 height 15
checkbox input "false"
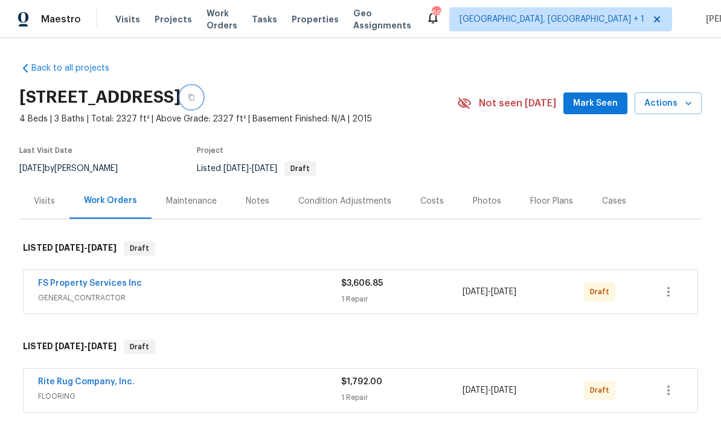
click at [202, 101] on button "button" at bounding box center [191, 97] width 22 height 22
click at [108, 285] on link "FS Property Services Inc" at bounding box center [90, 283] width 104 height 8
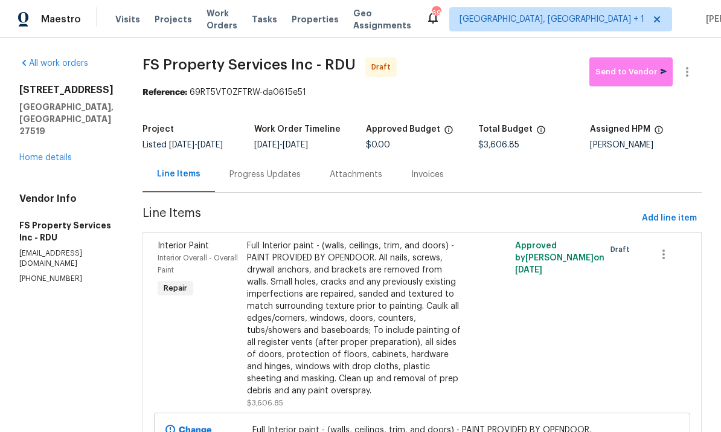
click at [285, 180] on div "Progress Updates" at bounding box center [264, 174] width 71 height 12
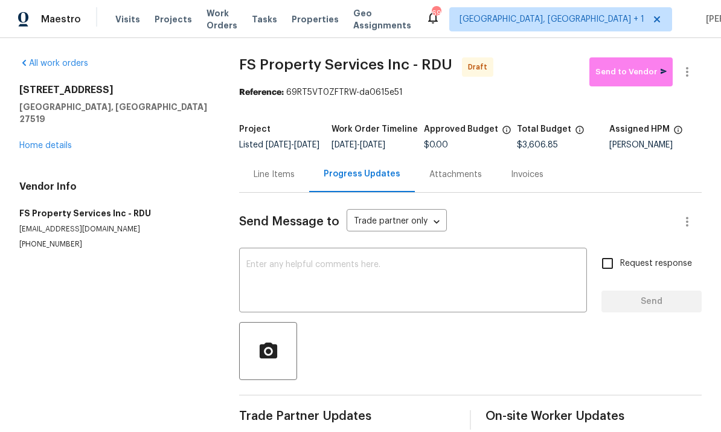
click at [54, 141] on link "Home details" at bounding box center [45, 145] width 53 height 8
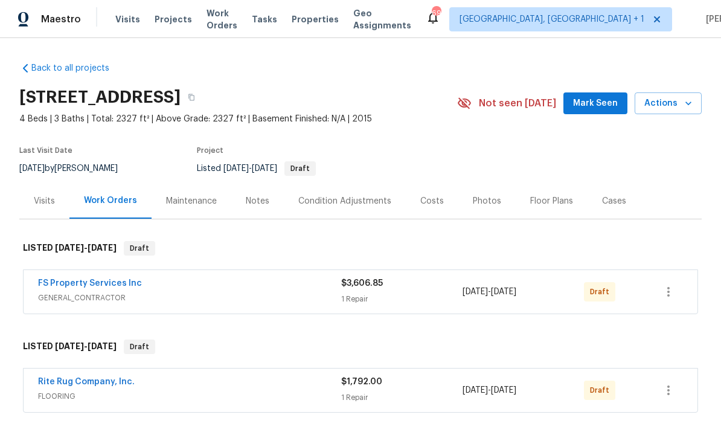
click at [94, 287] on link "FS Property Services Inc" at bounding box center [90, 283] width 104 height 8
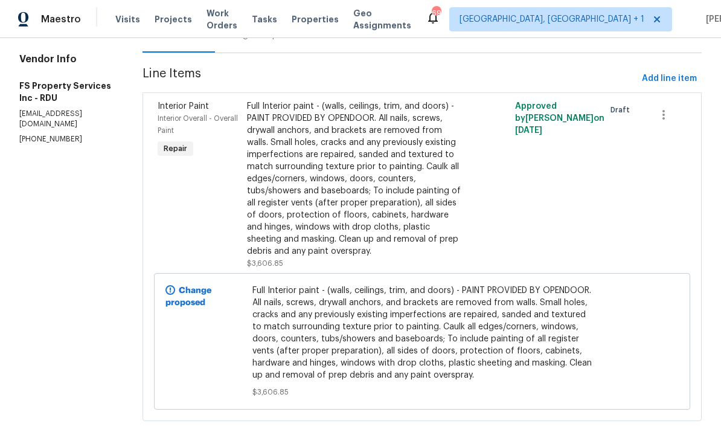
scroll to position [138, 0]
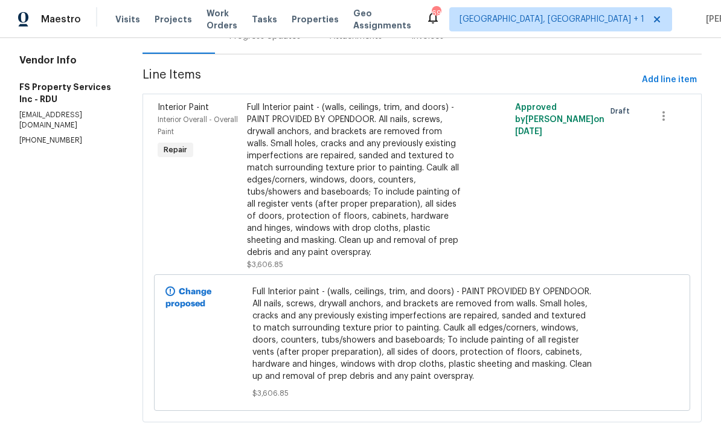
click at [365, 234] on div "Full Interior paint - (walls, ceilings, trim, and doors) - PAINT PROVIDED BY OP…" at bounding box center [355, 179] width 216 height 157
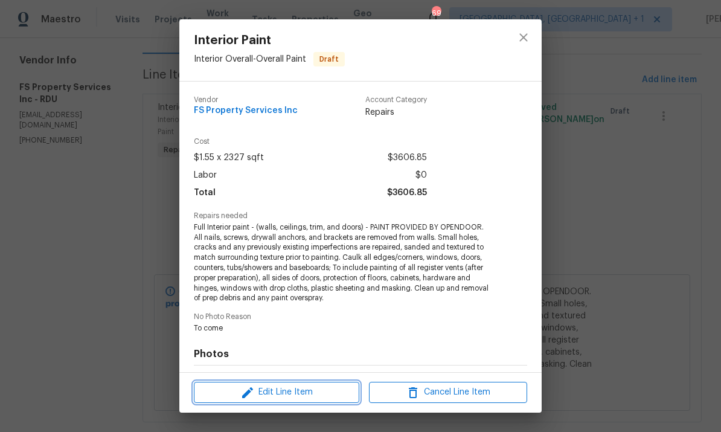
click at [324, 391] on span "Edit Line Item" at bounding box center [276, 391] width 158 height 15
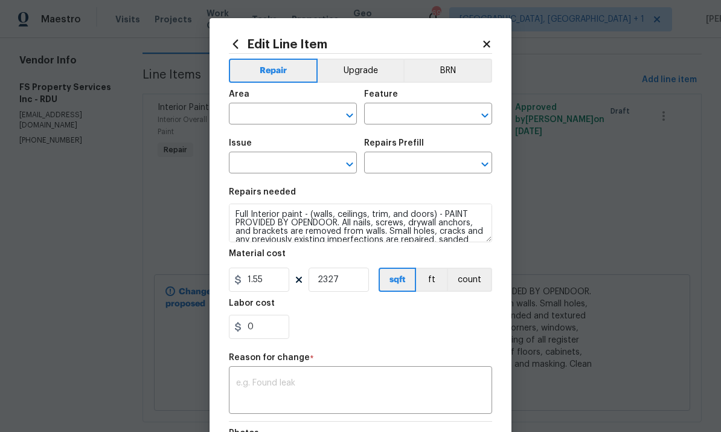
type input "Interior Overall"
type input "Overall Paint"
type input "Interior Paint"
type input "Full Interior Paint LABOR ONLY $1.55"
click at [356, 72] on button "Upgrade" at bounding box center [360, 71] width 86 height 24
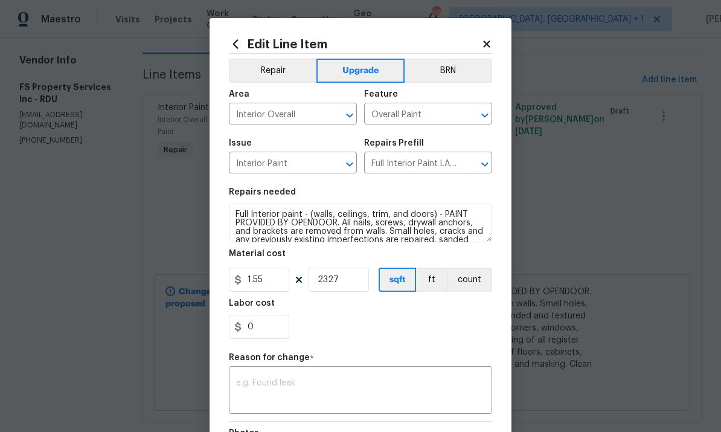
click at [336, 381] on textarea at bounding box center [360, 390] width 249 height 25
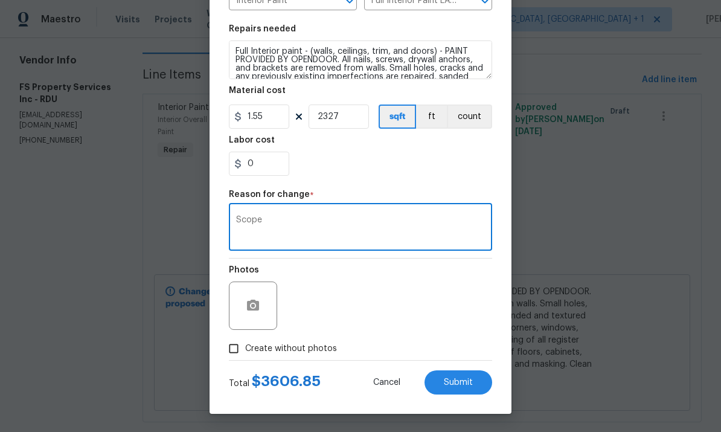
scroll to position [165, 0]
type textarea "Scope"
click at [465, 389] on button "Submit" at bounding box center [458, 382] width 68 height 24
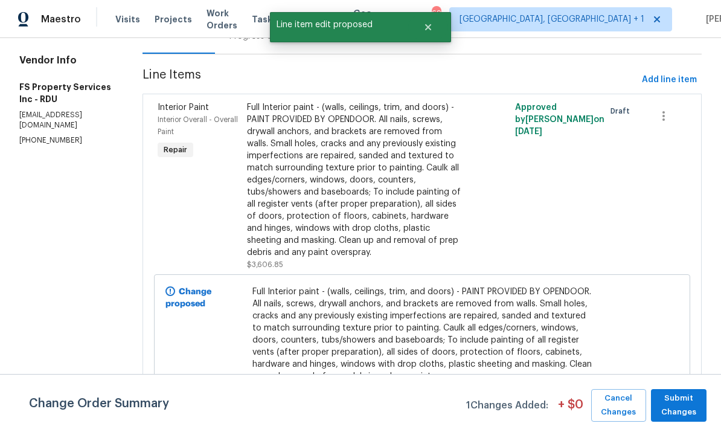
scroll to position [0, 0]
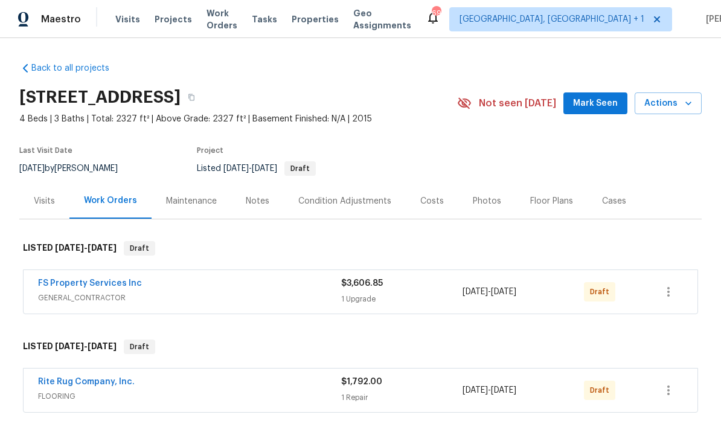
click at [98, 381] on link "Rite Rug Company, Inc." at bounding box center [86, 381] width 97 height 8
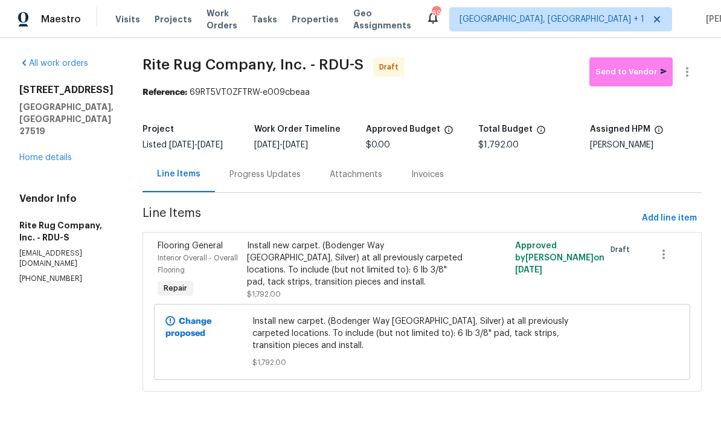
click at [285, 180] on div "Progress Updates" at bounding box center [264, 174] width 71 height 12
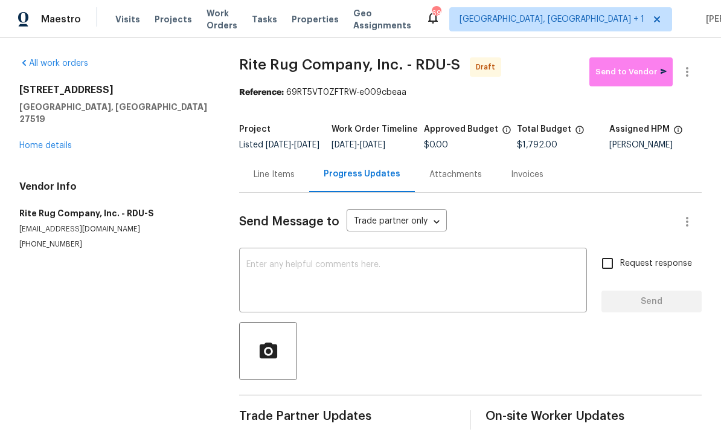
scroll to position [26, 0]
click at [280, 168] on div "Line Items" at bounding box center [274, 174] width 41 height 12
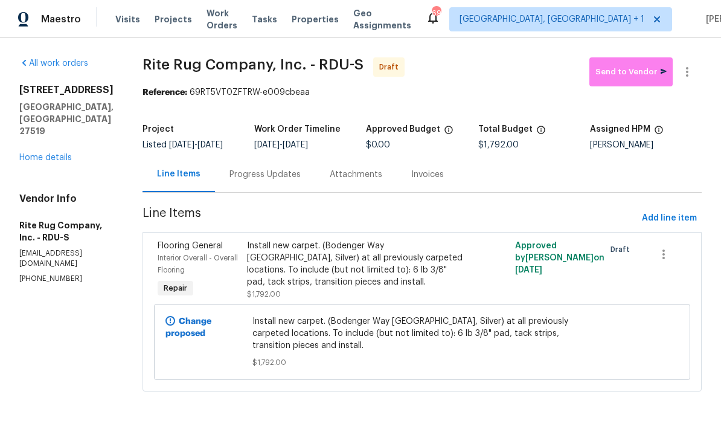
click at [324, 277] on div "Install new carpet. (Bodenger Way [GEOGRAPHIC_DATA], Silver) at all previously …" at bounding box center [355, 264] width 216 height 48
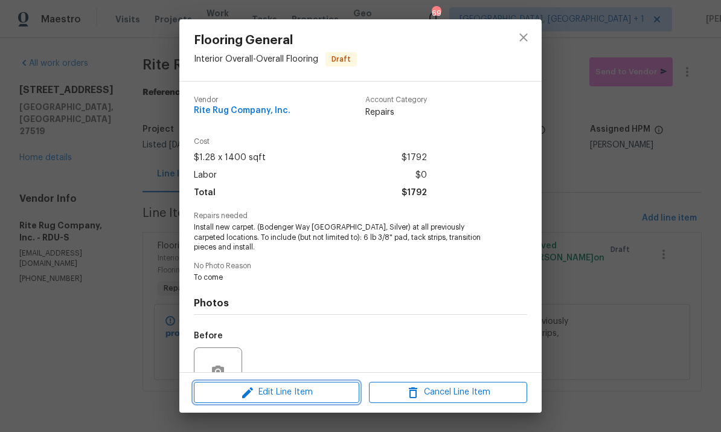
click at [310, 401] on button "Edit Line Item" at bounding box center [276, 391] width 165 height 21
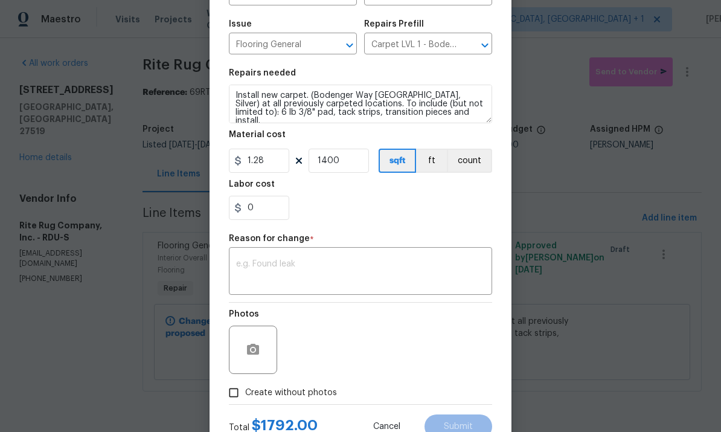
scroll to position [124, 0]
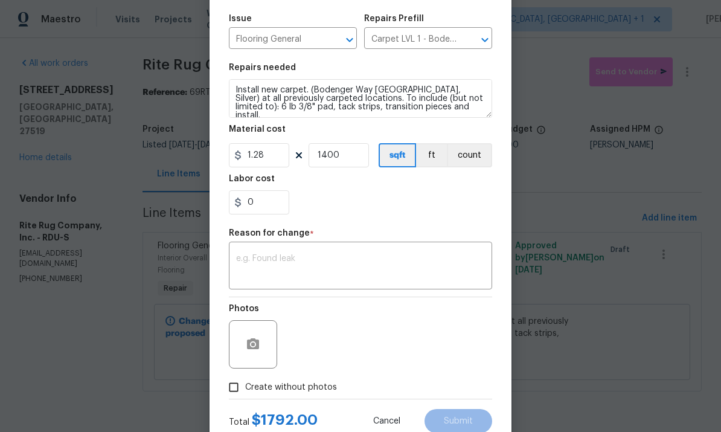
click at [281, 268] on textarea at bounding box center [360, 266] width 249 height 25
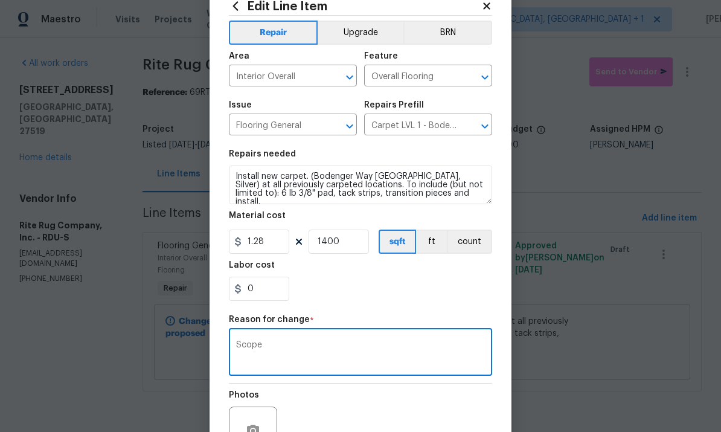
scroll to position [35, 0]
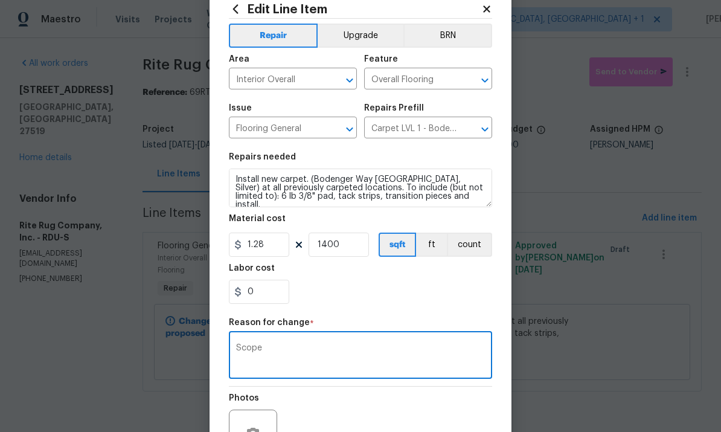
type textarea "Scope"
click at [363, 33] on button "Upgrade" at bounding box center [360, 36] width 86 height 24
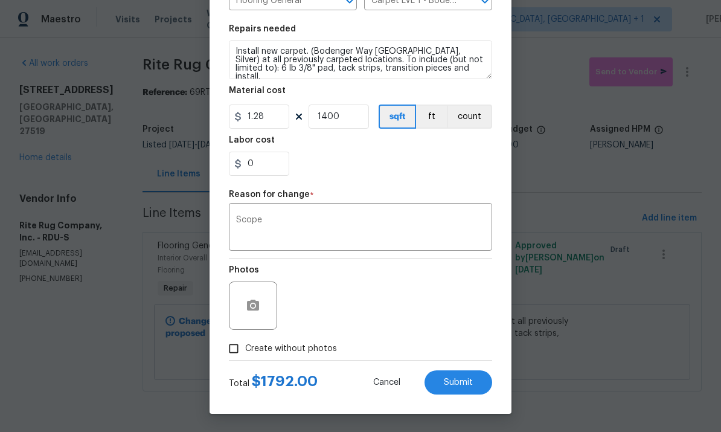
scroll to position [165, 0]
click at [455, 380] on span "Submit" at bounding box center [458, 382] width 29 height 9
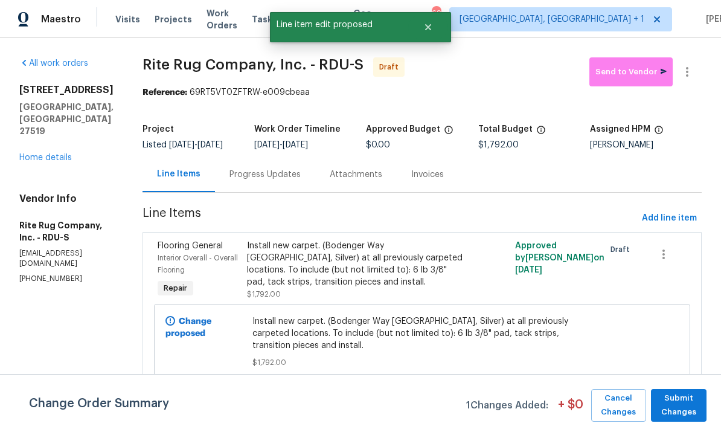
scroll to position [0, 0]
click at [702, 406] on button "Submit Changes" at bounding box center [679, 405] width 56 height 33
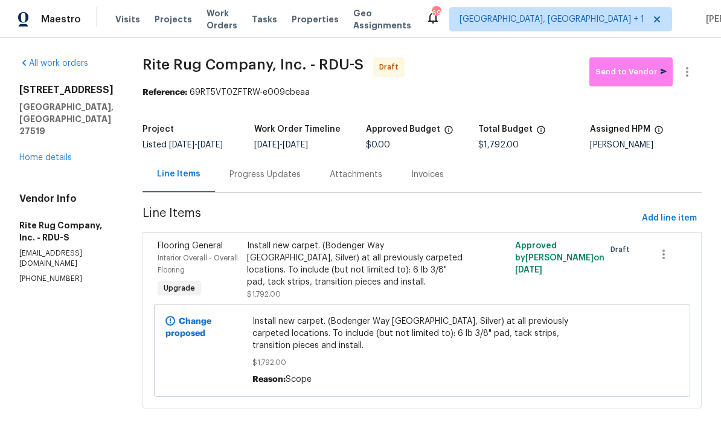
click at [60, 153] on link "Home details" at bounding box center [45, 157] width 53 height 8
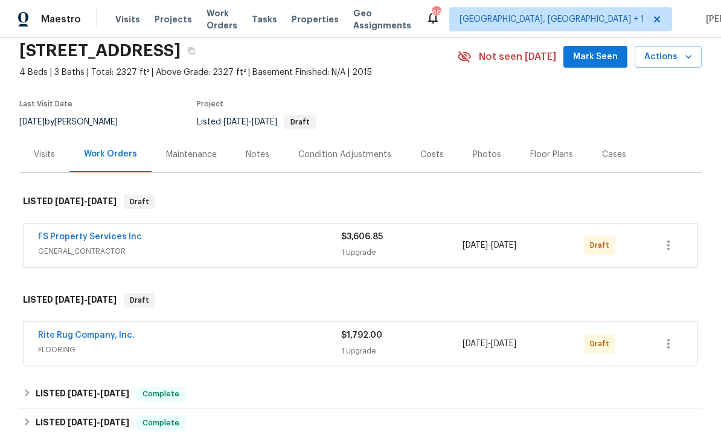
scroll to position [57, 0]
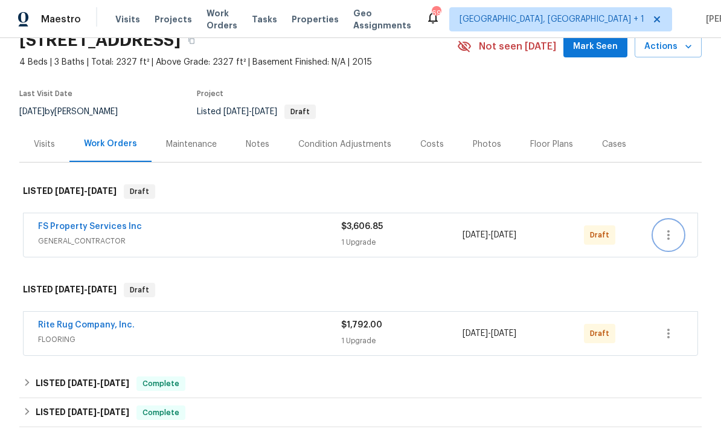
click at [668, 232] on icon "button" at bounding box center [668, 235] width 2 height 10
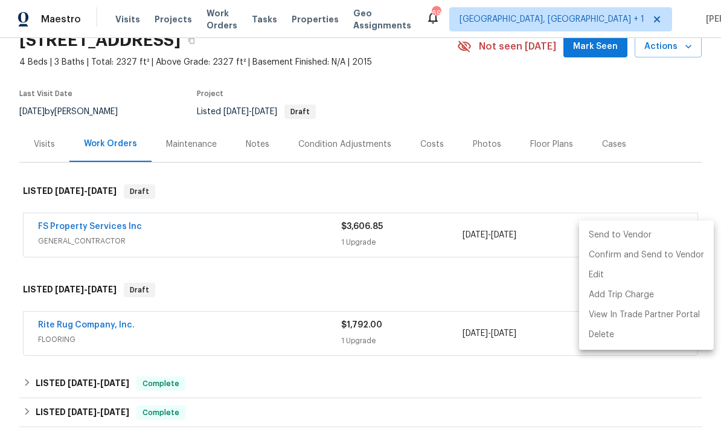
click at [620, 234] on li "Send to Vendor" at bounding box center [646, 235] width 135 height 20
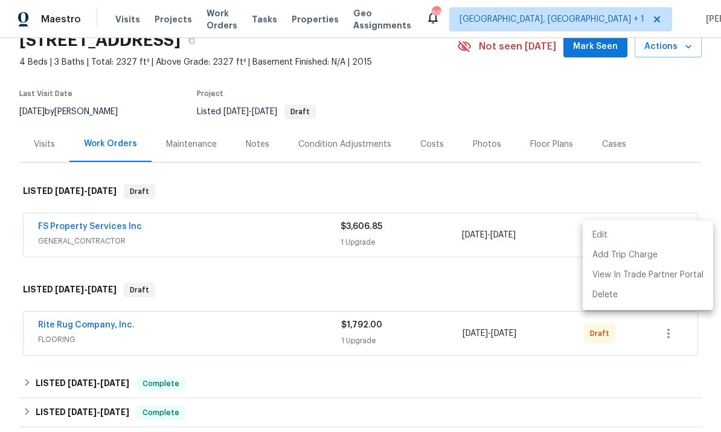
click at [626, 378] on div at bounding box center [360, 216] width 721 height 432
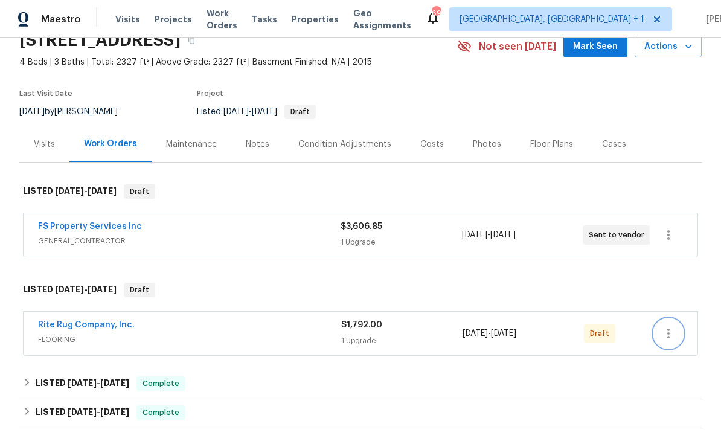
click at [669, 331] on icon "button" at bounding box center [668, 333] width 14 height 14
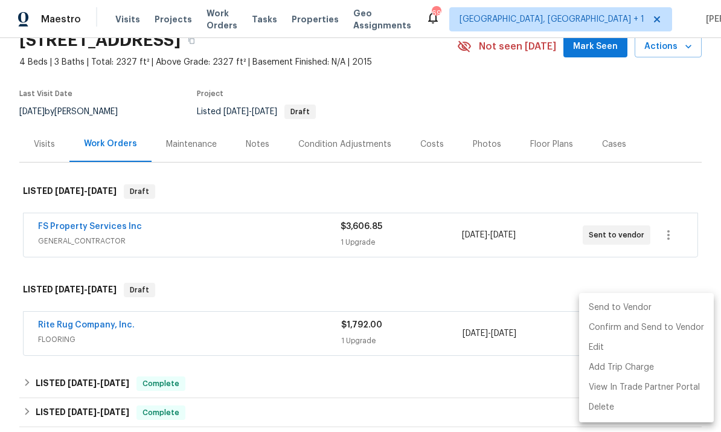
click at [630, 311] on li "Send to Vendor" at bounding box center [646, 308] width 135 height 20
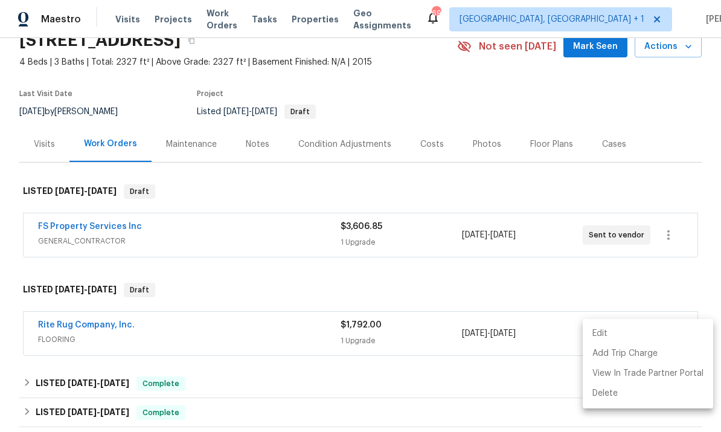
click at [526, 395] on div at bounding box center [360, 216] width 721 height 432
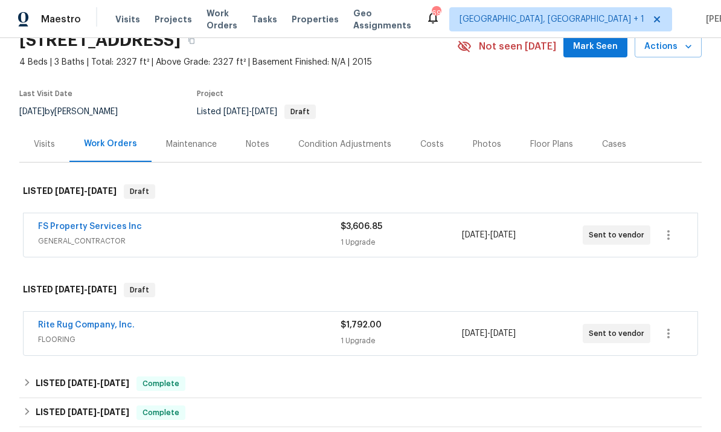
click at [96, 327] on link "Rite Rug Company, Inc." at bounding box center [86, 325] width 97 height 8
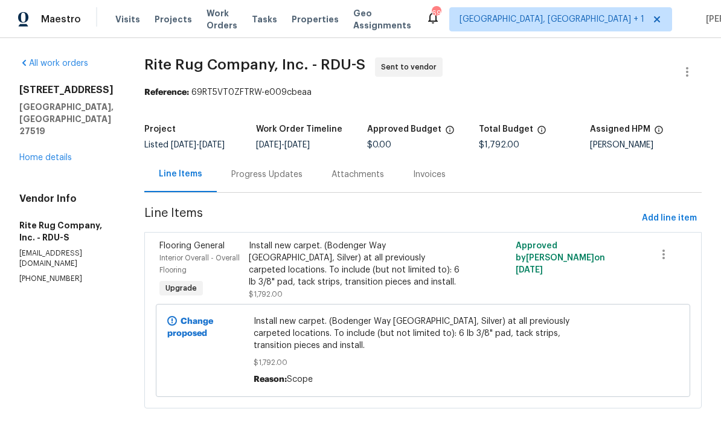
click at [266, 180] on div "Progress Updates" at bounding box center [266, 174] width 71 height 12
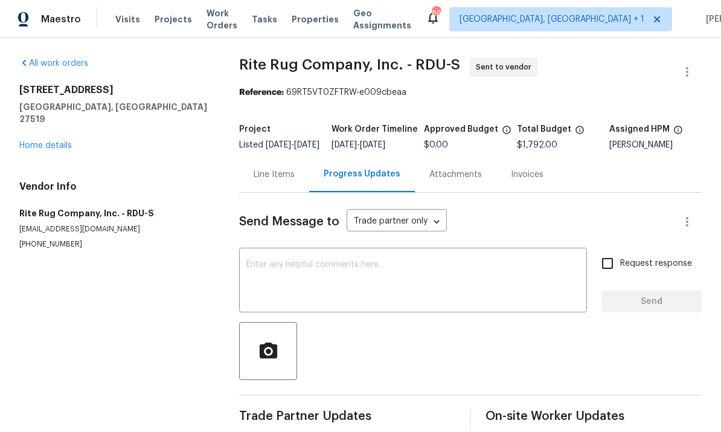
click at [284, 273] on textarea at bounding box center [412, 281] width 333 height 42
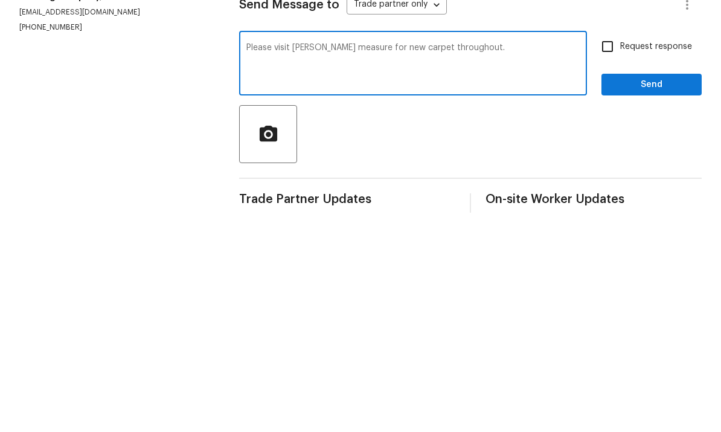
type textarea "Please visit tom measure for new carpet throughout."
click at [619, 250] on input "Request response" at bounding box center [607, 262] width 25 height 25
checkbox input "true"
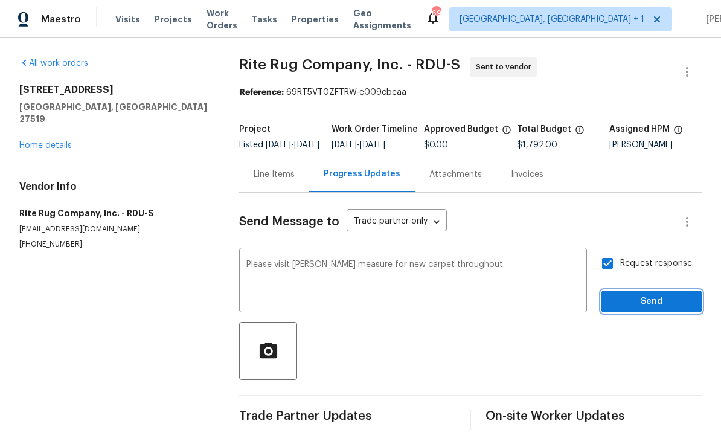
click at [669, 294] on span "Send" at bounding box center [651, 301] width 81 height 15
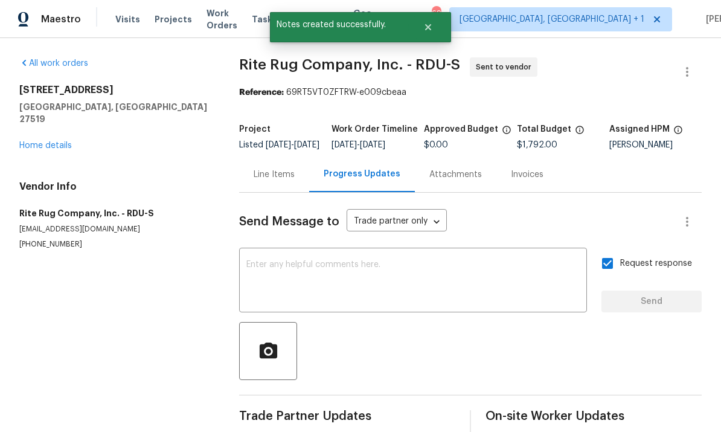
click at [63, 141] on link "Home details" at bounding box center [45, 145] width 53 height 8
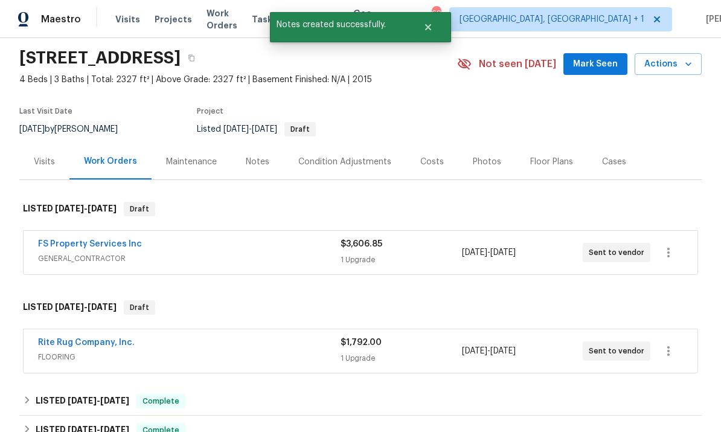
scroll to position [45, 0]
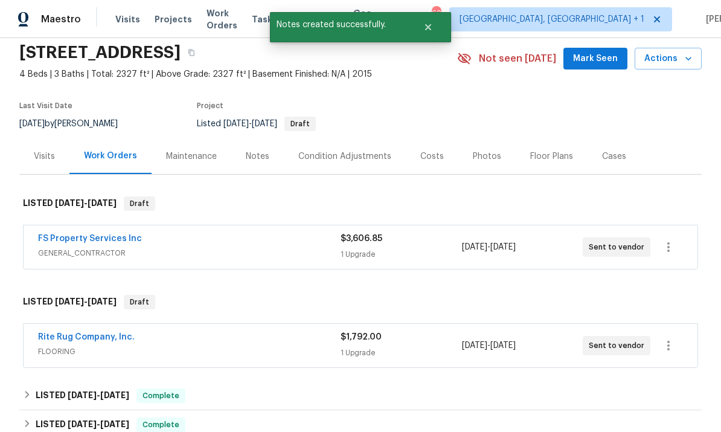
click at [93, 238] on link "FS Property Services Inc" at bounding box center [90, 238] width 104 height 8
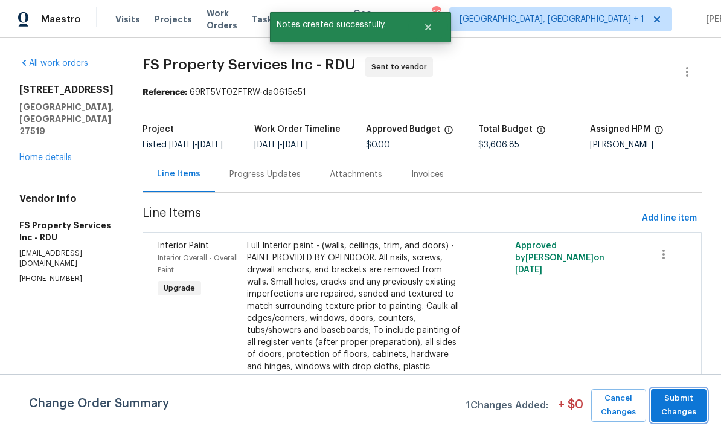
click at [681, 403] on span "Submit Changes" at bounding box center [678, 405] width 43 height 28
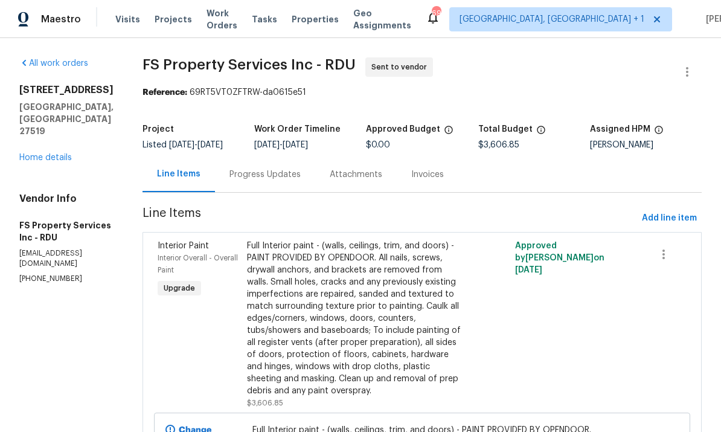
click at [278, 178] on div "Progress Updates" at bounding box center [264, 174] width 71 height 12
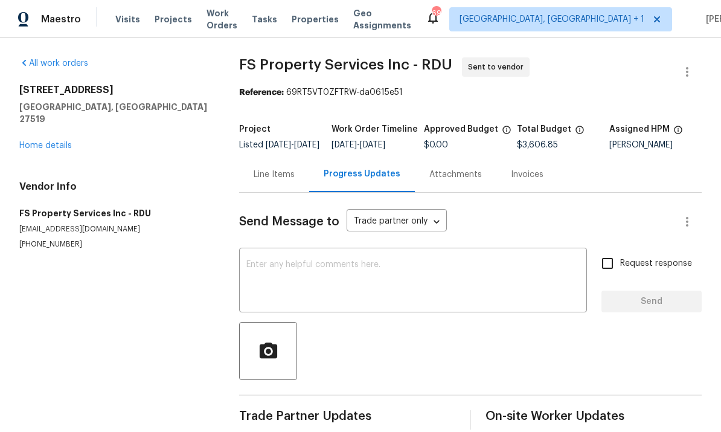
click at [321, 274] on textarea at bounding box center [412, 281] width 333 height 42
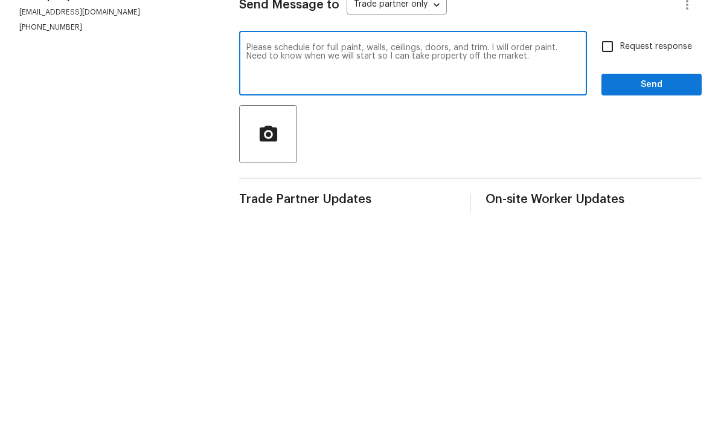
type textarea "Please schedule for full paint, walls, ceilings, doors, and trim. I will order …"
click at [617, 250] on input "Request response" at bounding box center [607, 262] width 25 height 25
checkbox input "true"
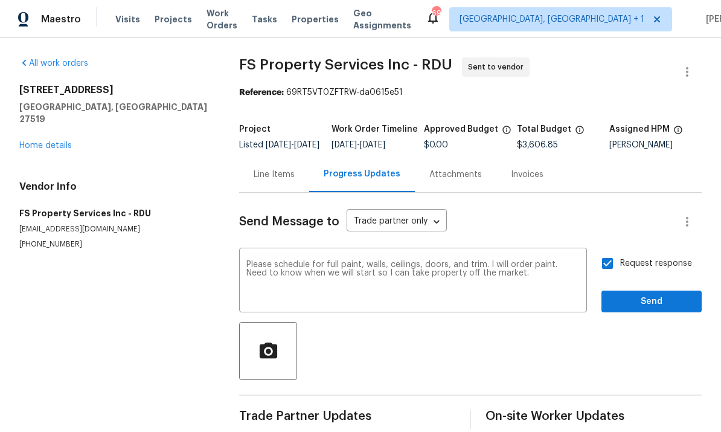
click at [657, 270] on div "Request response Send" at bounding box center [651, 281] width 100 height 62
click at [663, 294] on span "Send" at bounding box center [651, 301] width 81 height 15
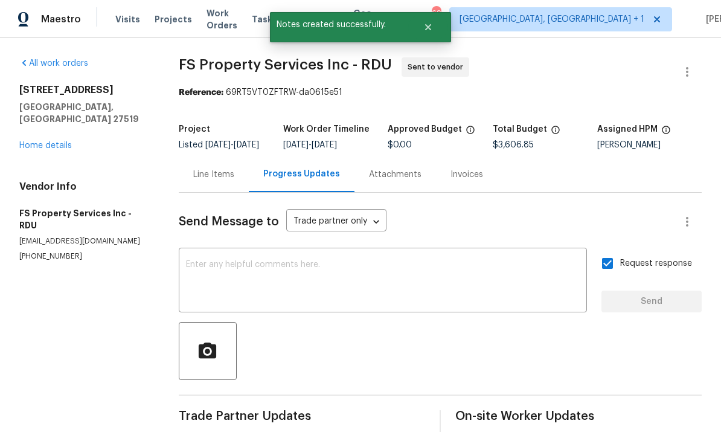
click at [61, 141] on link "Home details" at bounding box center [45, 145] width 53 height 8
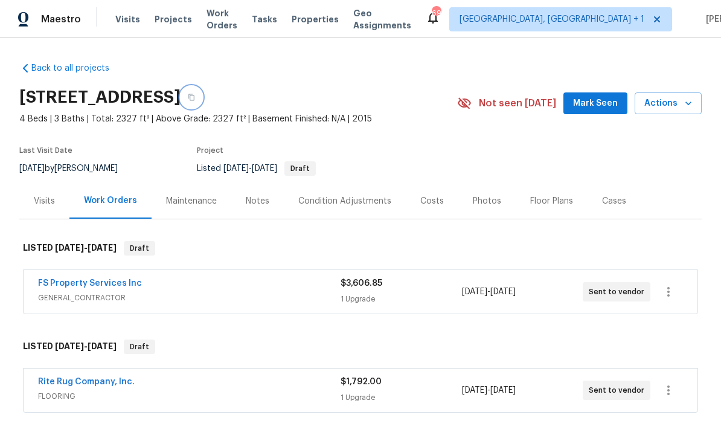
click at [195, 98] on icon "button" at bounding box center [191, 97] width 7 height 7
click at [102, 286] on link "FS Property Services Inc" at bounding box center [90, 283] width 104 height 8
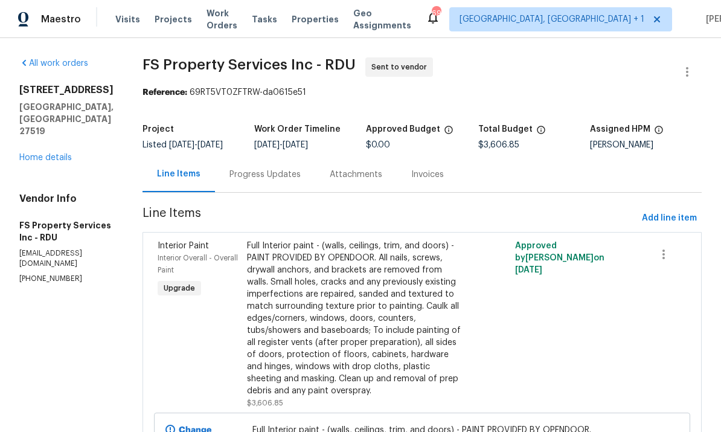
click at [278, 192] on div "Progress Updates" at bounding box center [265, 174] width 100 height 36
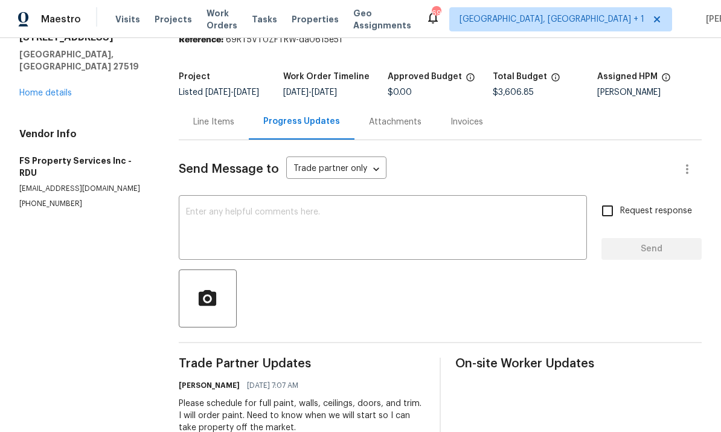
scroll to position [52, 0]
click at [245, 220] on textarea at bounding box center [383, 229] width 394 height 42
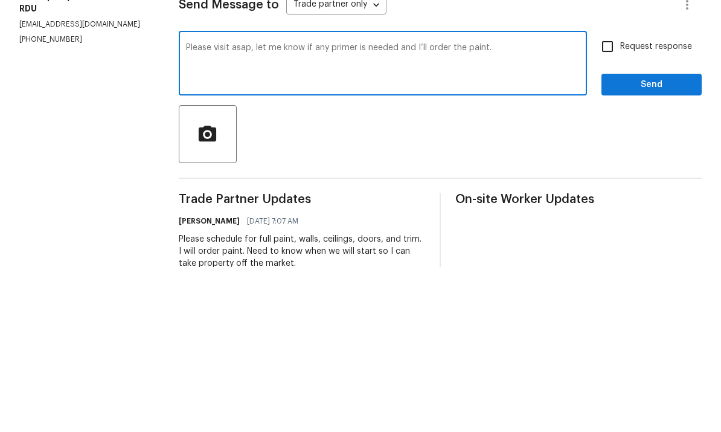
scroll to position [45, 0]
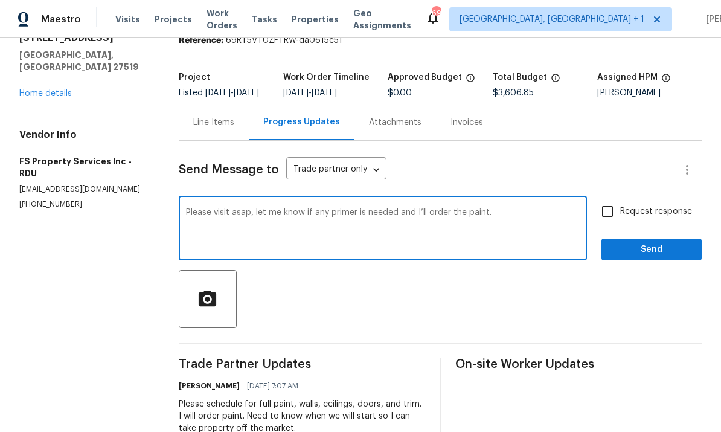
type textarea "Please visit asap, let me know if any primer is needed and I’ll order the paint."
click at [612, 199] on input "Request response" at bounding box center [607, 211] width 25 height 25
checkbox input "true"
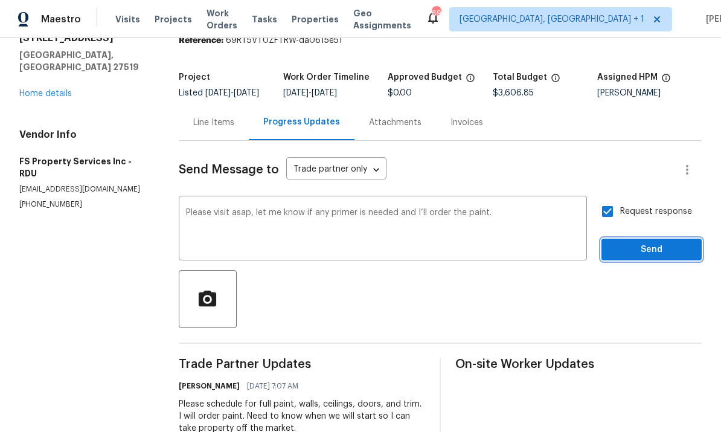
click at [658, 242] on span "Send" at bounding box center [651, 249] width 81 height 15
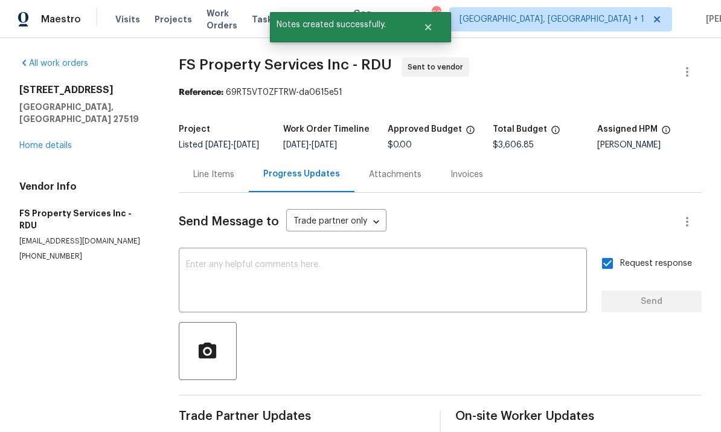
scroll to position [0, 0]
